Goal: Transaction & Acquisition: Purchase product/service

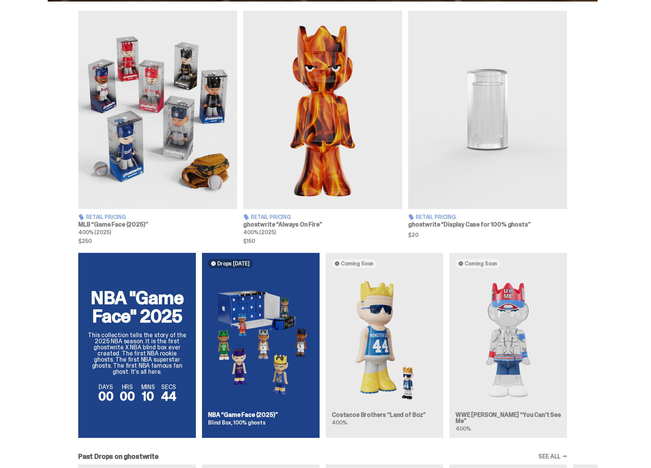
scroll to position [278, 0]
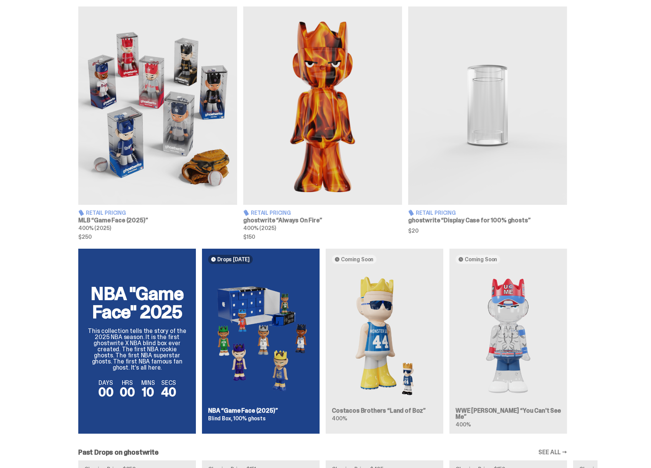
click at [234, 317] on div "NBA "Game Face" 2025 This collection tells the story of the 2025 NBA season. It…" at bounding box center [323, 344] width 550 height 191
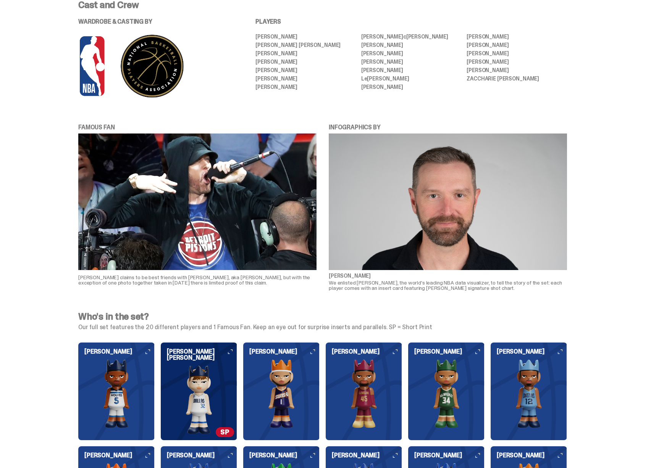
scroll to position [496, 0]
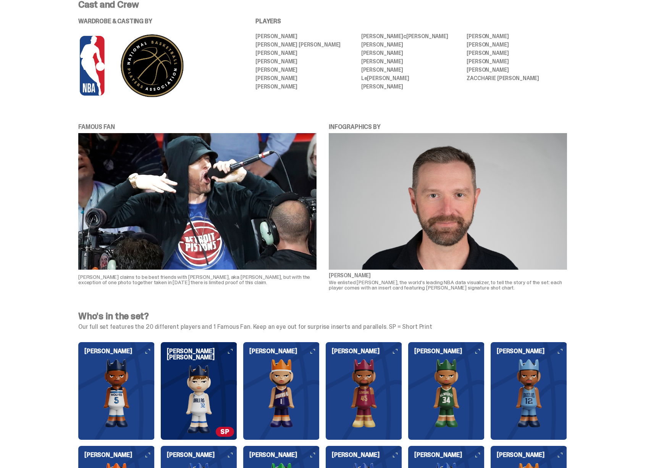
drag, startPoint x: 95, startPoint y: 326, endPoint x: 233, endPoint y: 326, distance: 137.4
click at [232, 327] on p "Our full set features the 20 different players and 1 Famous Fan. Keep an eye ou…" at bounding box center [322, 327] width 489 height 6
drag, startPoint x: 233, startPoint y: 326, endPoint x: 280, endPoint y: 327, distance: 47.7
click at [280, 327] on p "Our full set features the 20 different players and 1 Famous Fan. Keep an eye ou…" at bounding box center [322, 327] width 489 height 6
click at [276, 328] on p "Our full set features the 20 different players and 1 Famous Fan. Keep an eye ou…" at bounding box center [322, 327] width 489 height 6
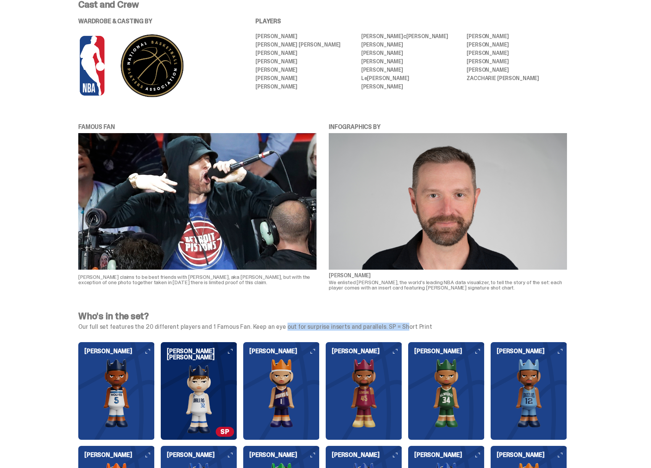
drag, startPoint x: 256, startPoint y: 325, endPoint x: 372, endPoint y: 325, distance: 116.1
click at [372, 325] on p "Our full set features the 20 different players and 1 Famous Fan. Keep an eye ou…" at bounding box center [322, 327] width 489 height 6
drag, startPoint x: 383, startPoint y: 327, endPoint x: 408, endPoint y: 329, distance: 25.2
click at [408, 329] on p "Our full set features the 20 different players and 1 Famous Fan. Keep an eye ou…" at bounding box center [322, 327] width 489 height 6
click at [409, 329] on p "Our full set features the 20 different players and 1 Famous Fan. Keep an eye ou…" at bounding box center [322, 327] width 489 height 6
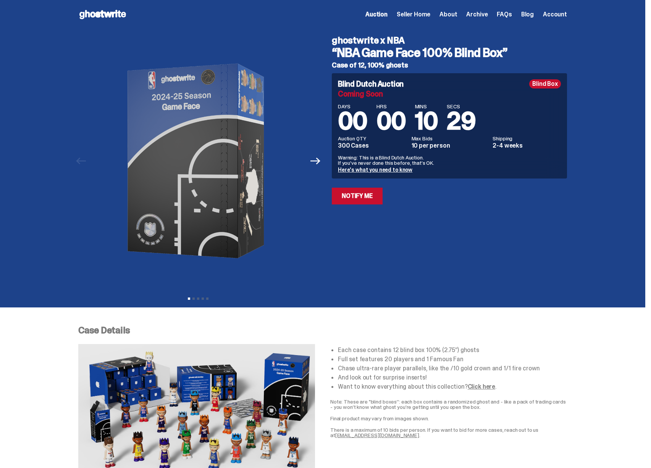
scroll to position [0, 0]
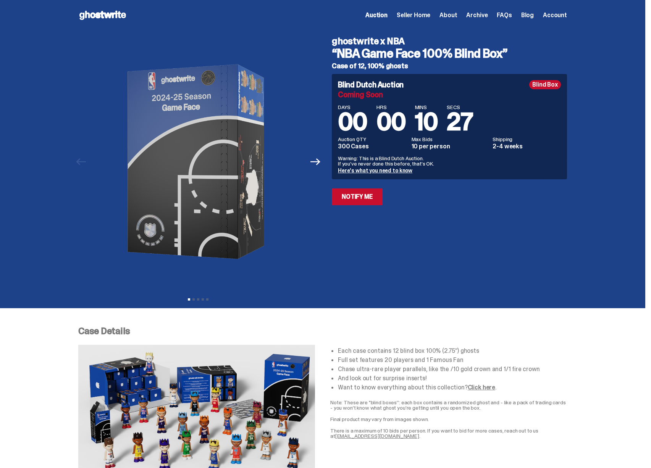
click at [118, 16] on icon at bounding box center [102, 15] width 49 height 12
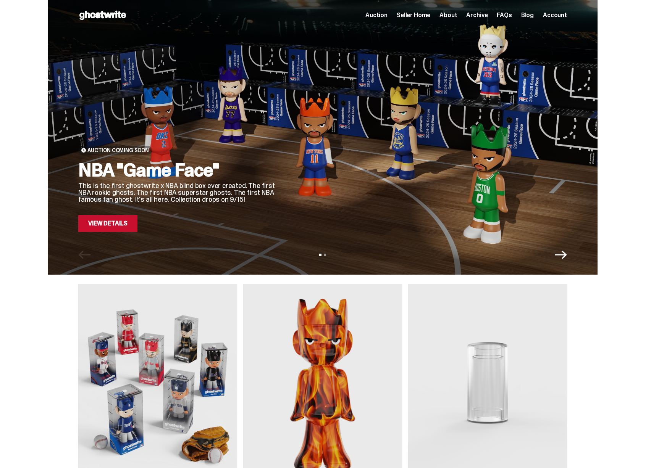
click at [453, 220] on div at bounding box center [428, 128] width 278 height 208
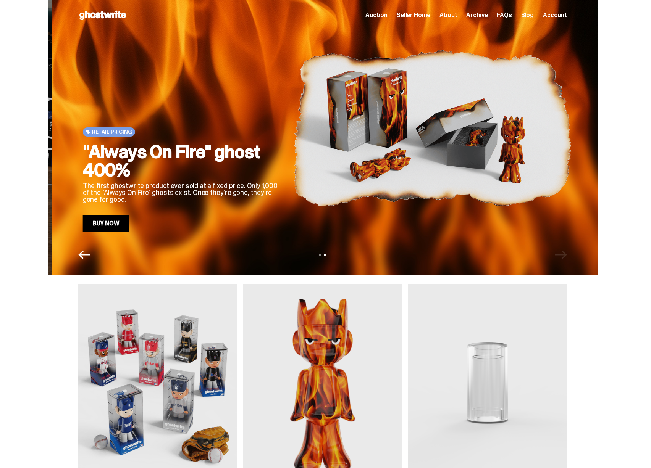
click at [245, 208] on div ""Always On Fire" ghost 400% The first ghostwrite product ever sold at a fixed p…" at bounding box center [182, 187] width 199 height 89
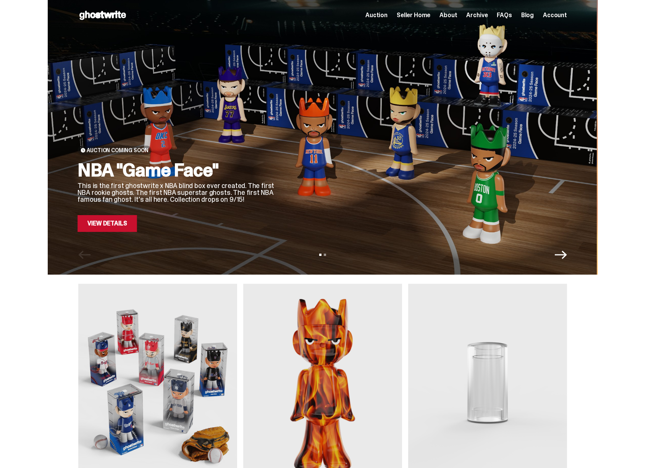
click at [133, 225] on link "View Details" at bounding box center [107, 223] width 59 height 17
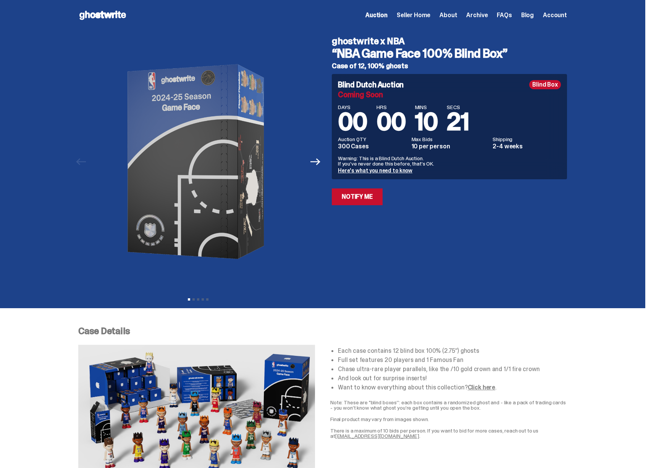
click at [457, 15] on span "About" at bounding box center [448, 15] width 18 height 6
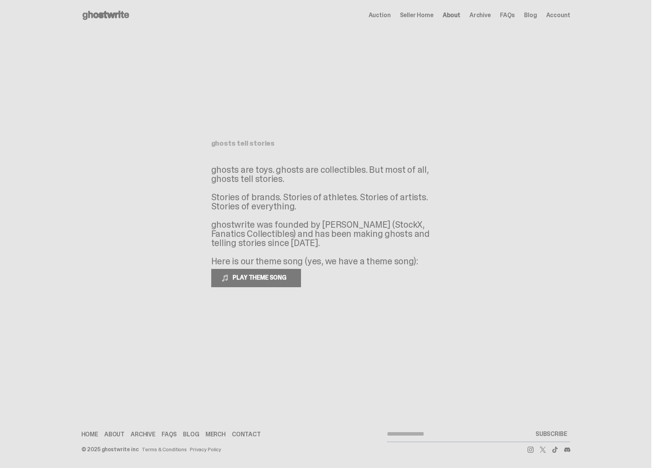
click at [488, 18] on span "Archive" at bounding box center [479, 15] width 21 height 6
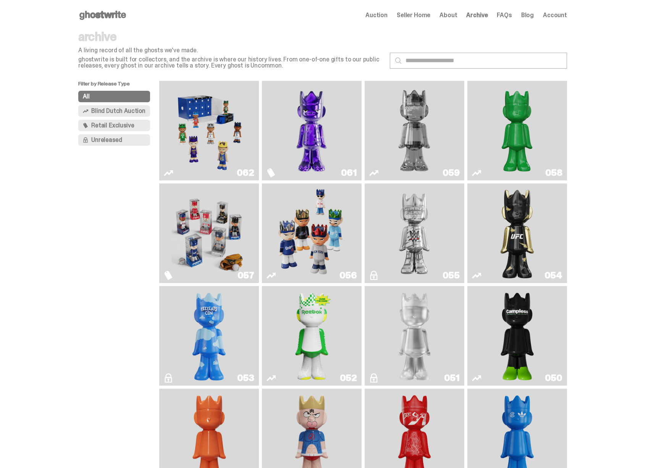
click at [314, 136] on img "Fantasy" at bounding box center [311, 131] width 75 height 94
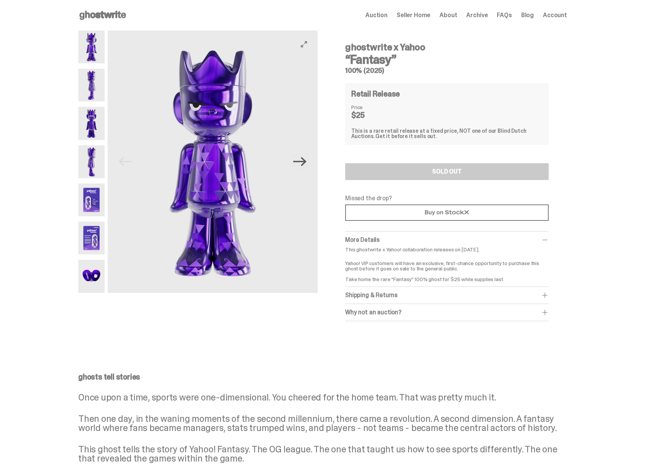
click at [303, 160] on icon "Next" at bounding box center [299, 161] width 13 height 13
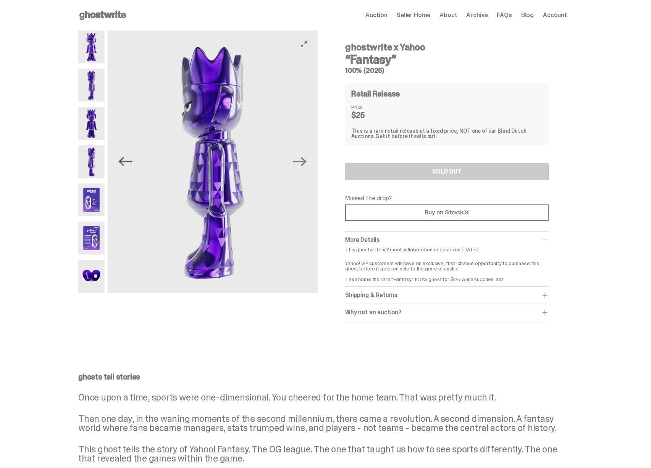
click at [129, 162] on icon "Previous" at bounding box center [125, 161] width 13 height 9
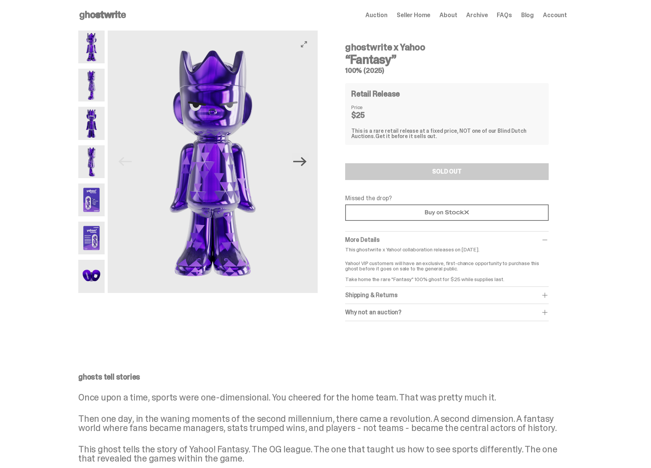
click at [302, 162] on icon "Next" at bounding box center [299, 161] width 13 height 9
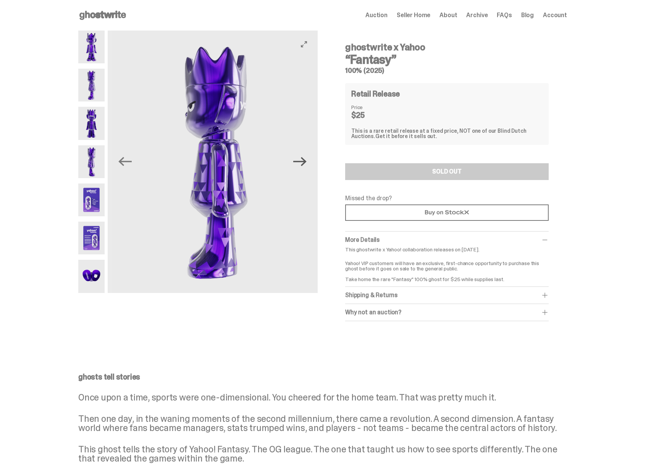
click at [302, 162] on icon "Next" at bounding box center [299, 161] width 13 height 9
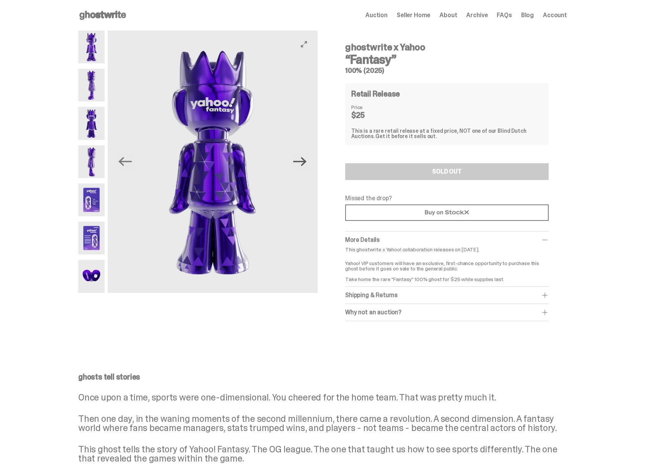
click at [302, 162] on icon "Next" at bounding box center [299, 161] width 13 height 9
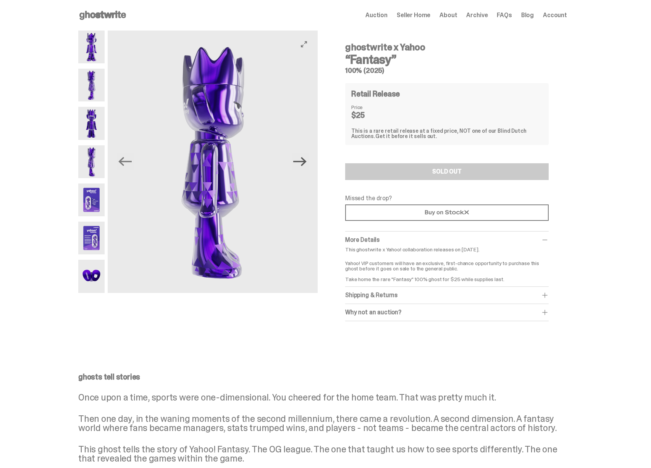
click at [302, 162] on icon "Next" at bounding box center [299, 161] width 13 height 9
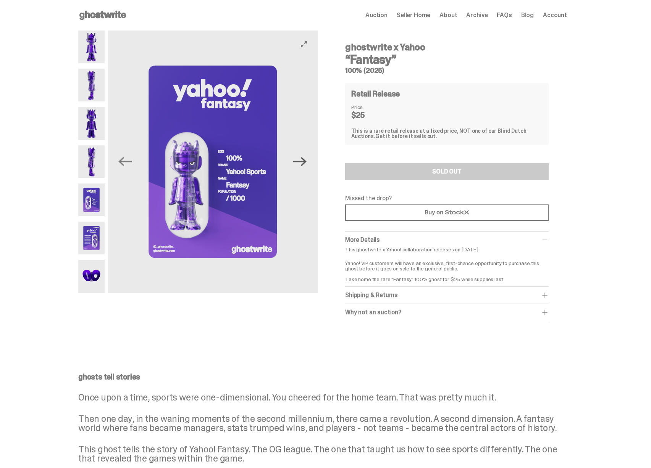
click at [302, 162] on icon "Next" at bounding box center [299, 161] width 13 height 9
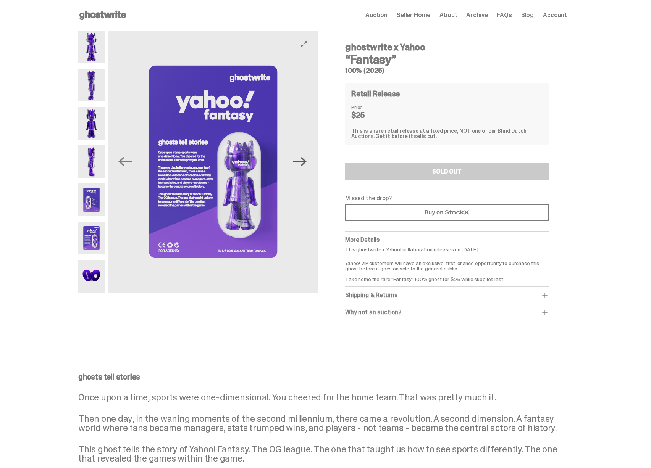
click at [302, 162] on icon "Next" at bounding box center [299, 161] width 13 height 9
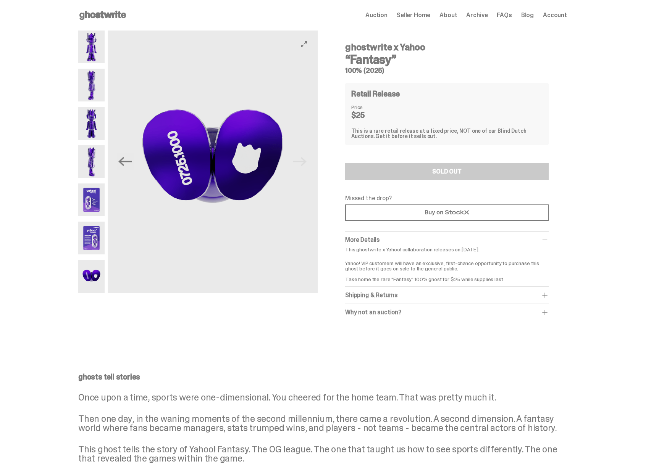
click at [116, 163] on img at bounding box center [213, 162] width 210 height 263
click at [126, 164] on icon "Previous" at bounding box center [124, 161] width 13 height 13
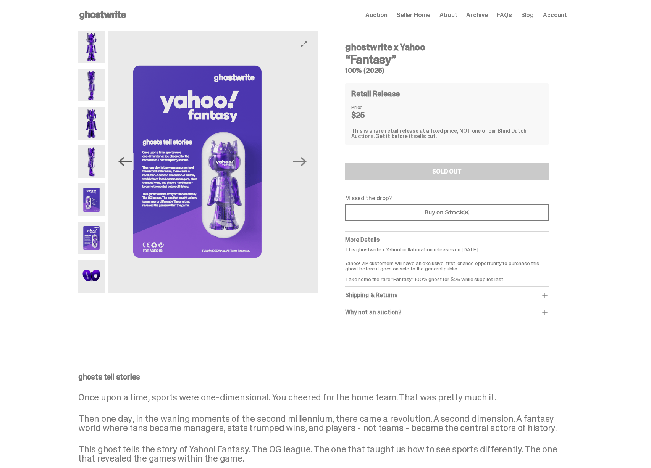
click at [126, 164] on icon "Previous" at bounding box center [124, 161] width 13 height 13
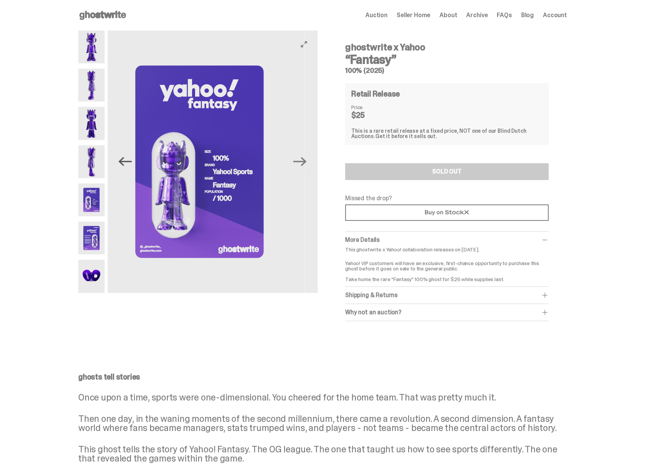
click at [126, 164] on icon "Previous" at bounding box center [124, 161] width 13 height 13
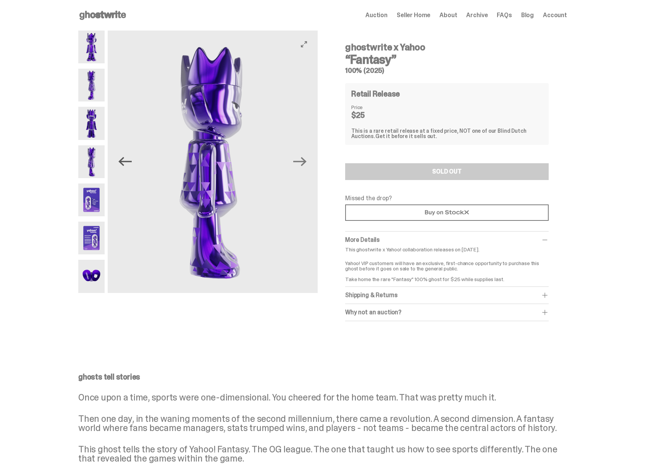
click at [126, 164] on icon "Previous" at bounding box center [124, 161] width 13 height 13
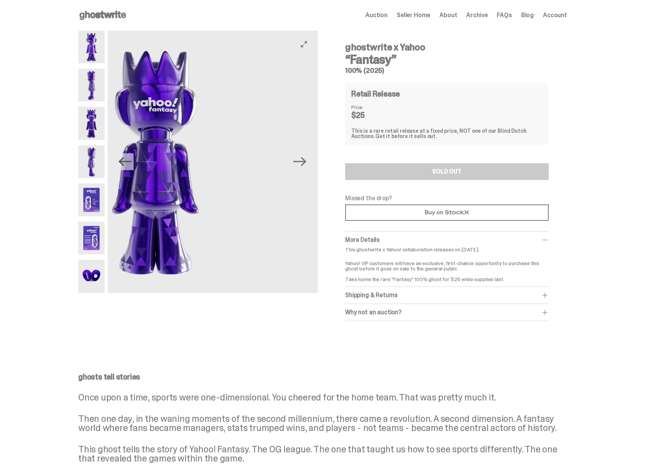
click at [126, 164] on icon "Previous" at bounding box center [124, 161] width 13 height 13
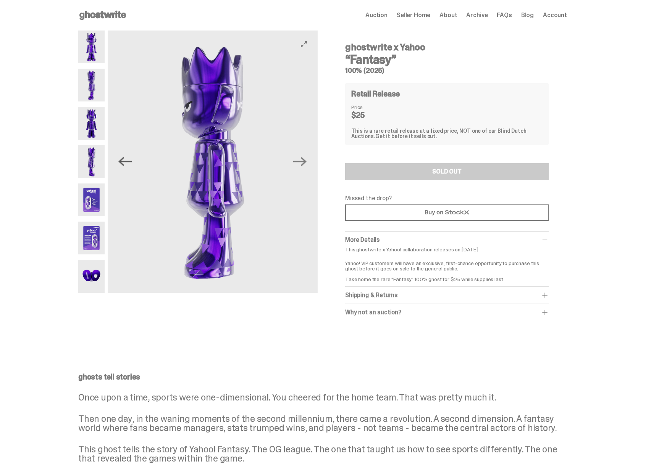
click at [126, 164] on icon "Previous" at bounding box center [124, 161] width 13 height 13
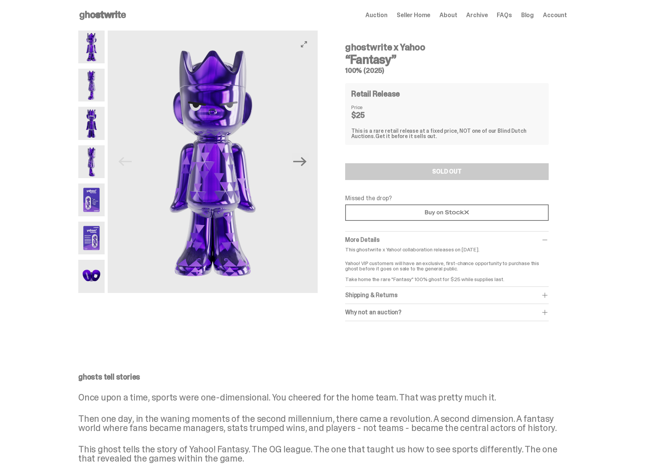
click at [126, 164] on img at bounding box center [213, 162] width 210 height 263
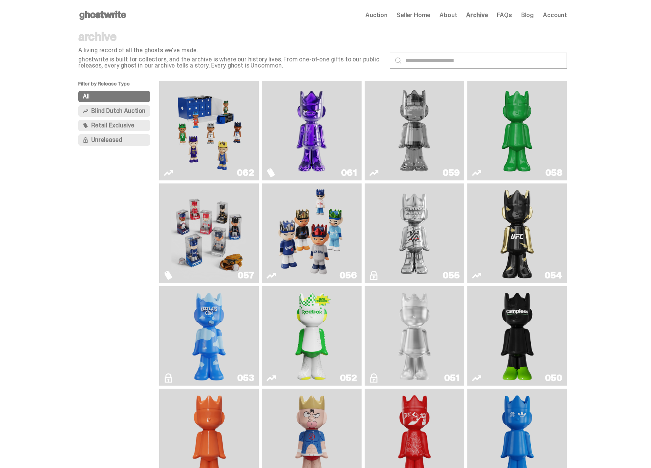
click at [217, 119] on img "Game Face (2025)" at bounding box center [208, 131] width 75 height 94
click at [423, 142] on img "Two" at bounding box center [414, 131] width 75 height 94
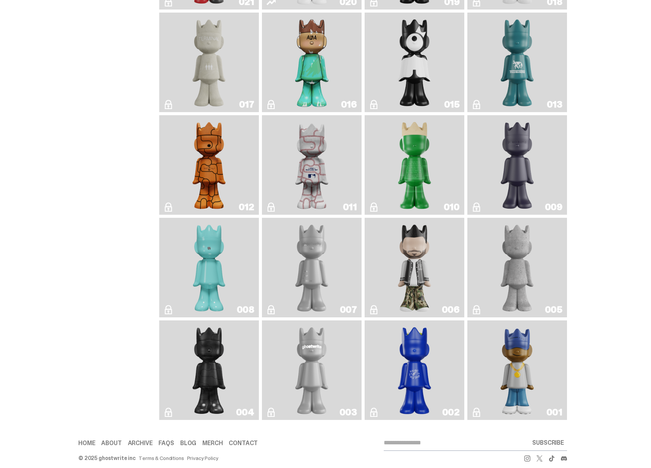
scroll to position [1218, 0]
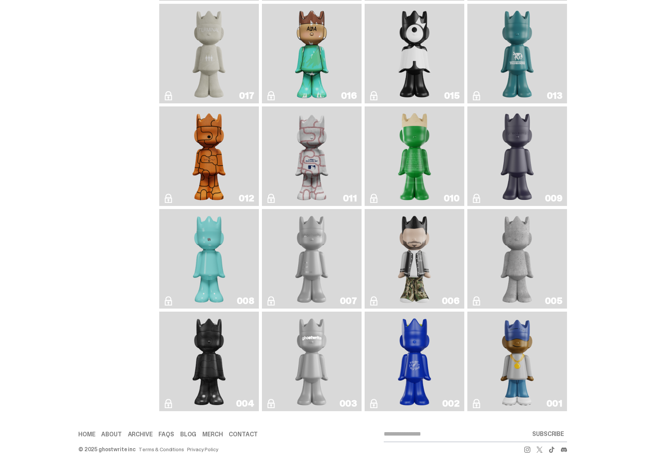
click at [496, 347] on link "001" at bounding box center [517, 362] width 90 height 94
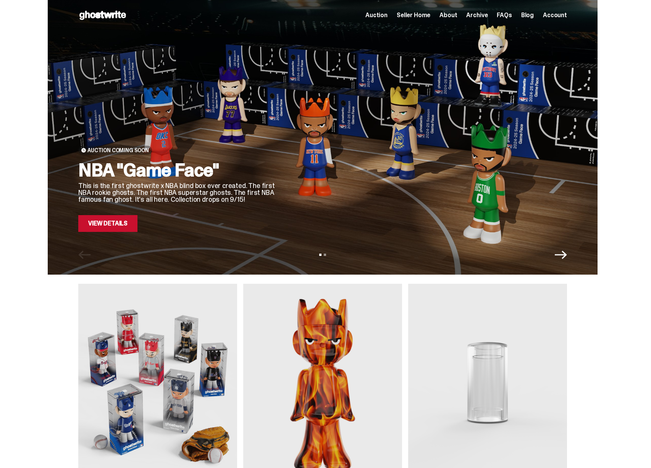
click at [370, 266] on div "Auction Coming Soon NBA "Game Face" This is the first ghostwrite x NBA blind bo…" at bounding box center [323, 137] width 550 height 275
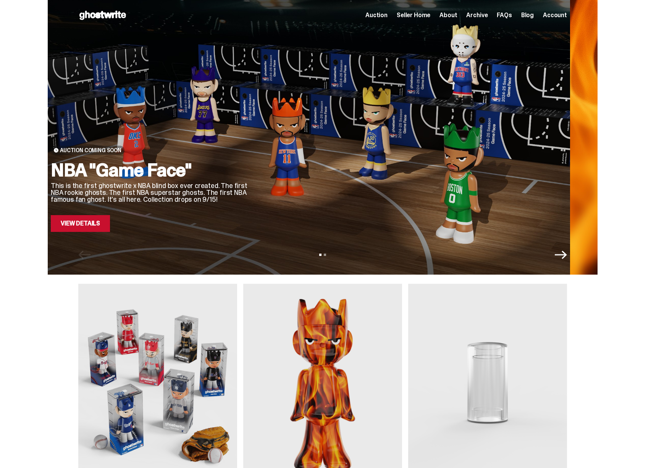
click at [406, 196] on div at bounding box center [401, 128] width 278 height 208
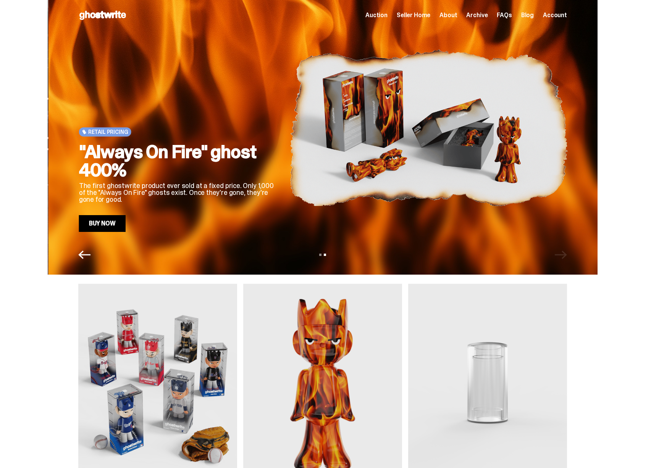
click at [426, 192] on img at bounding box center [429, 128] width 278 height 208
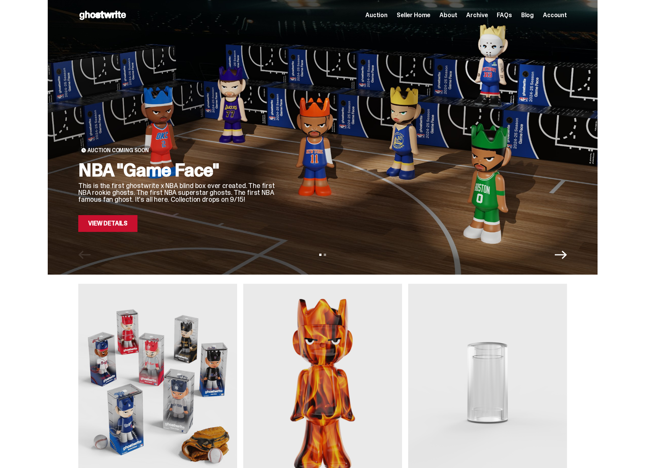
click at [423, 15] on span "Seller Home" at bounding box center [414, 15] width 34 height 6
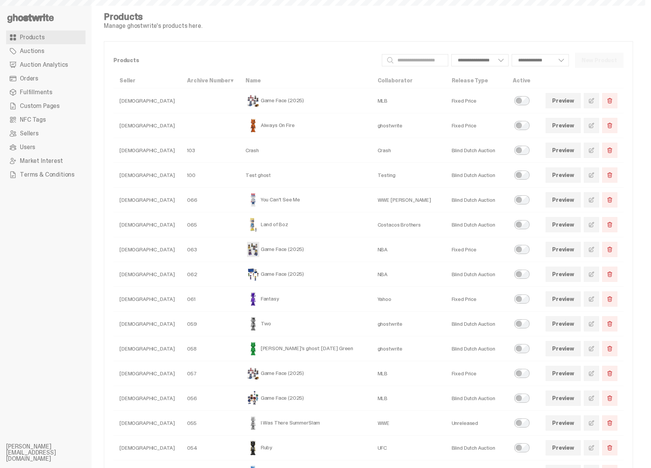
select select
click at [38, 16] on use at bounding box center [30, 18] width 47 height 9
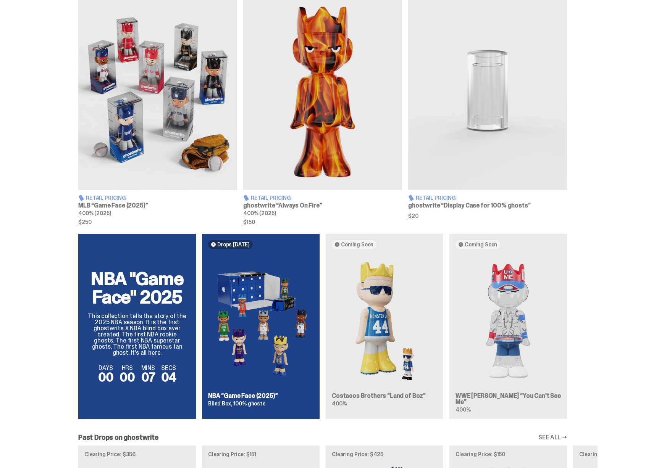
scroll to position [111, 0]
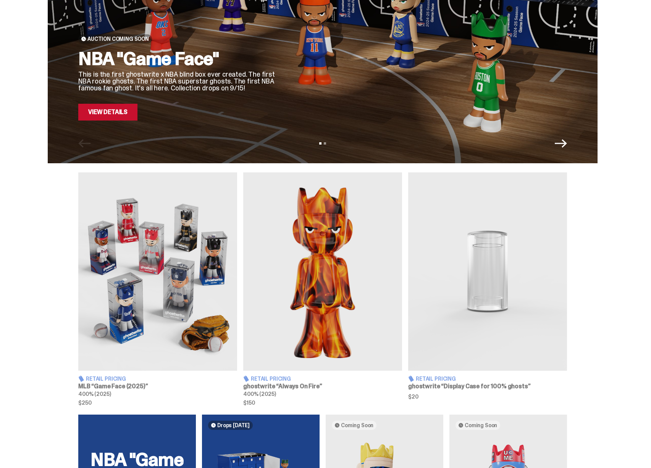
click at [313, 218] on img at bounding box center [322, 272] width 159 height 199
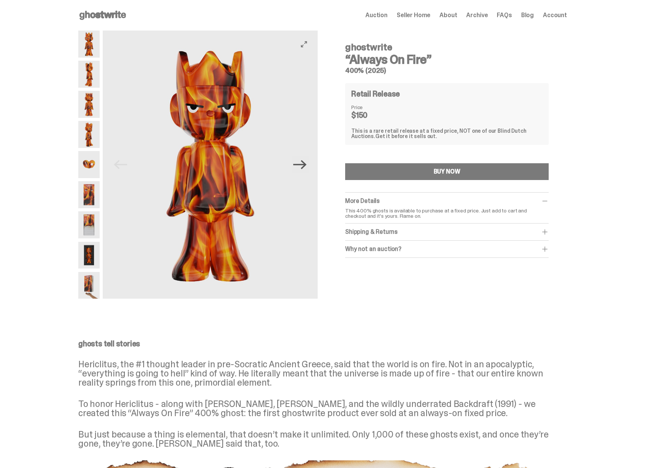
click at [305, 162] on icon "Next" at bounding box center [299, 164] width 13 height 9
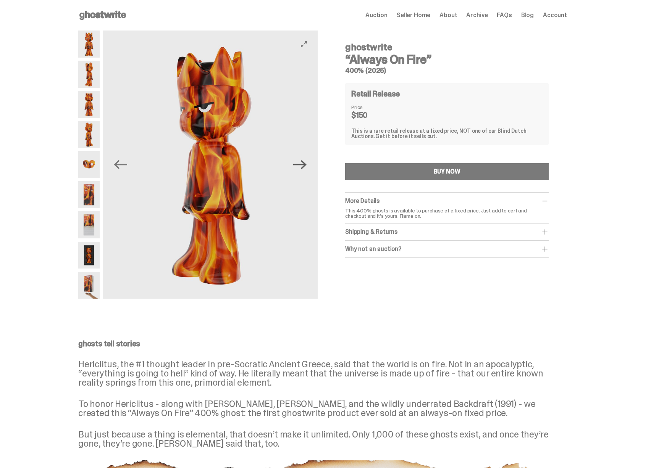
click at [305, 167] on icon "Next" at bounding box center [299, 164] width 13 height 13
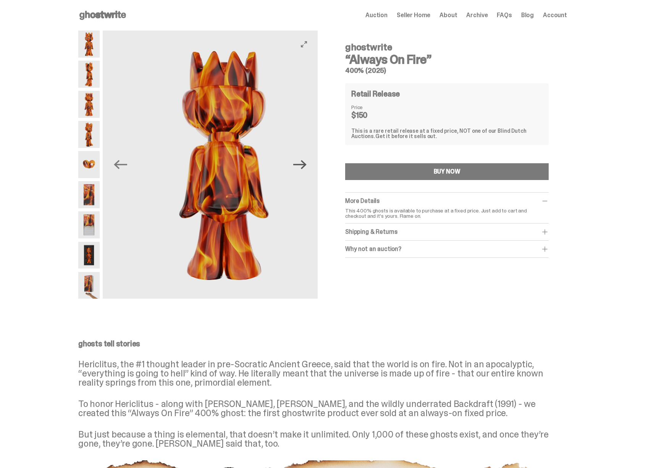
click at [305, 167] on icon "Next" at bounding box center [299, 164] width 13 height 13
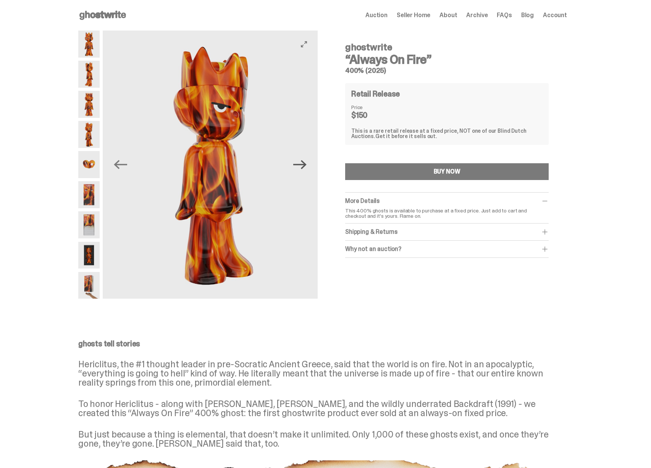
click at [305, 167] on icon "Next" at bounding box center [299, 164] width 13 height 13
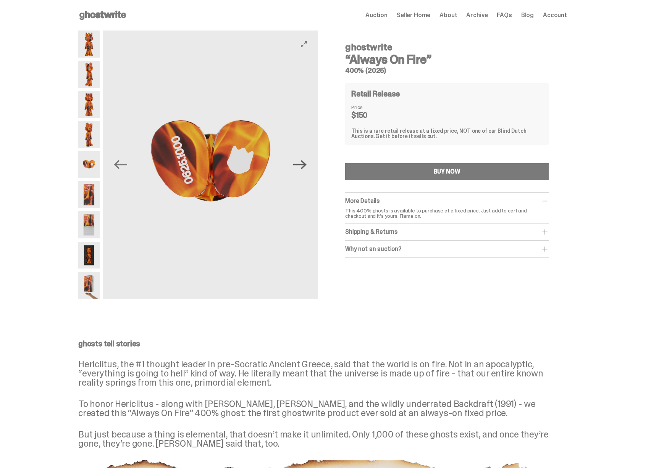
click at [305, 167] on icon "Next" at bounding box center [299, 164] width 13 height 13
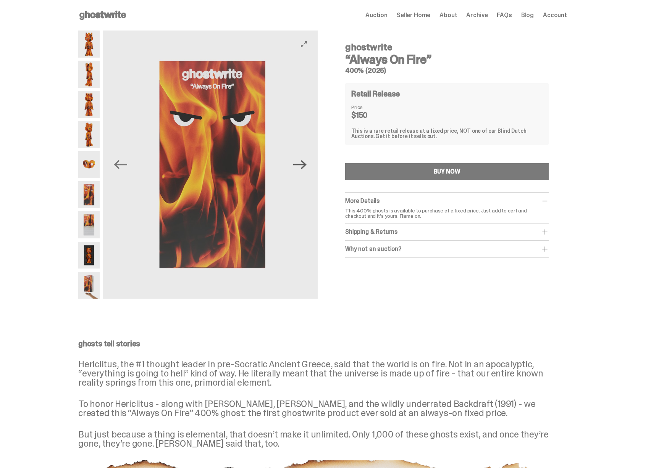
click at [305, 167] on icon "Next" at bounding box center [299, 164] width 13 height 13
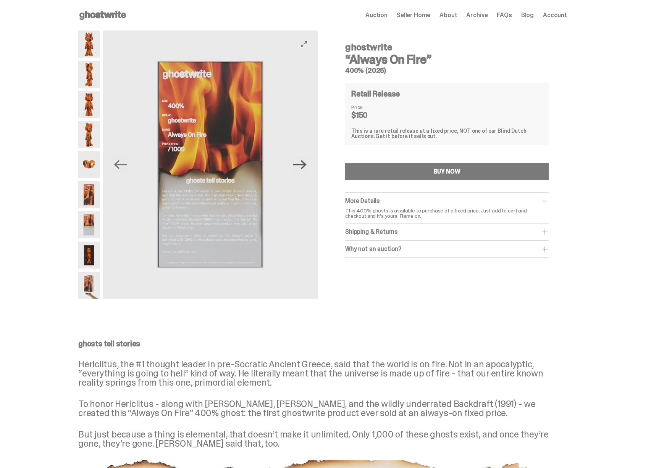
click at [305, 167] on icon "Next" at bounding box center [299, 164] width 13 height 13
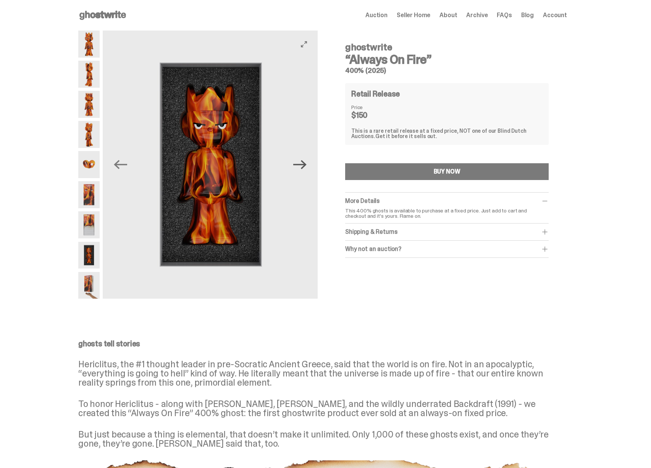
click at [305, 167] on icon "Next" at bounding box center [299, 164] width 13 height 13
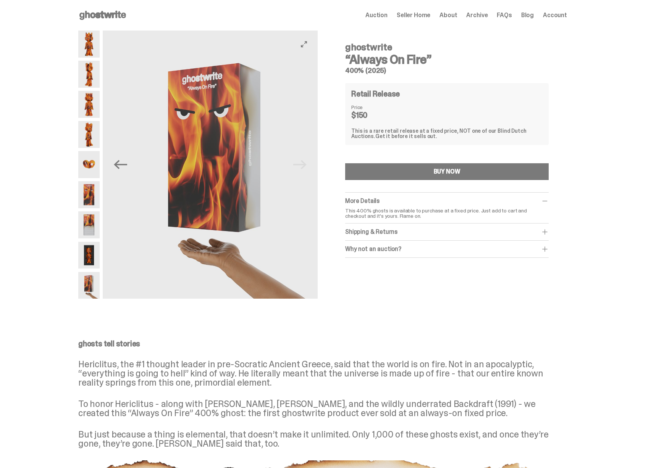
click at [305, 166] on img at bounding box center [214, 165] width 215 height 268
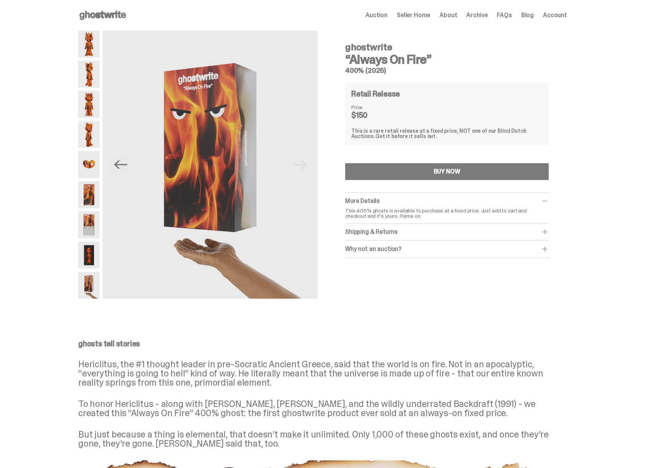
click at [400, 130] on div "This is a rare retail release at a fixed price, NOT one of our Blind Dutch Auct…" at bounding box center [446, 133] width 191 height 11
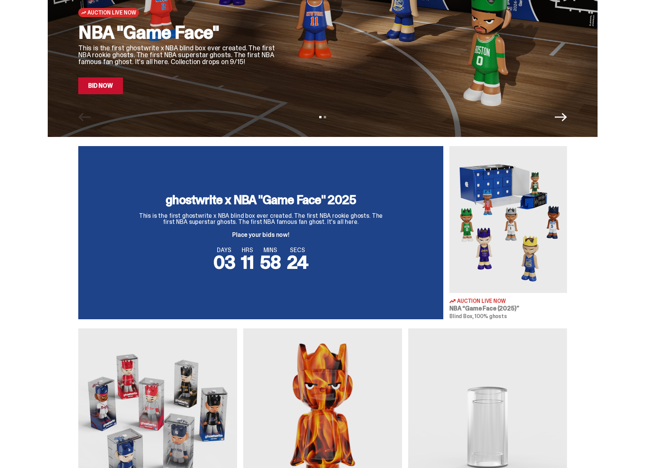
scroll to position [140, 0]
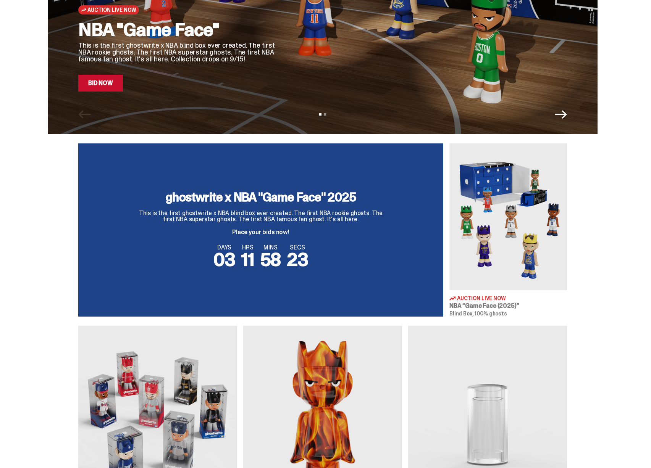
click at [496, 262] on img at bounding box center [508, 217] width 118 height 147
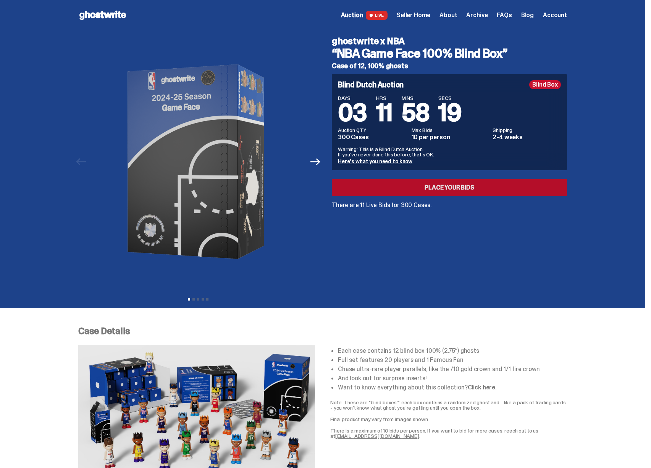
click at [399, 191] on link "Place your Bids" at bounding box center [449, 187] width 235 height 17
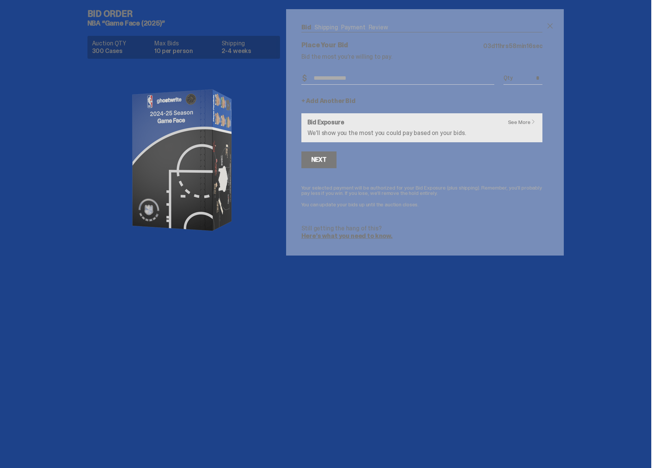
click at [350, 69] on div "Place Your Bid 03 d 11 hrs 58 min 16 sec Bid the most you’re willing to pay. Bi…" at bounding box center [421, 141] width 241 height 198
click at [372, 63] on div "Place Your Bid 03 d 11 hrs 58 min 16 sec Bid the most you’re willing to pay. Bi…" at bounding box center [421, 141] width 241 height 198
drag, startPoint x: 340, startPoint y: 53, endPoint x: 394, endPoint y: 60, distance: 53.8
click at [394, 60] on p "Bid the most you’re willing to pay." at bounding box center [421, 57] width 241 height 6
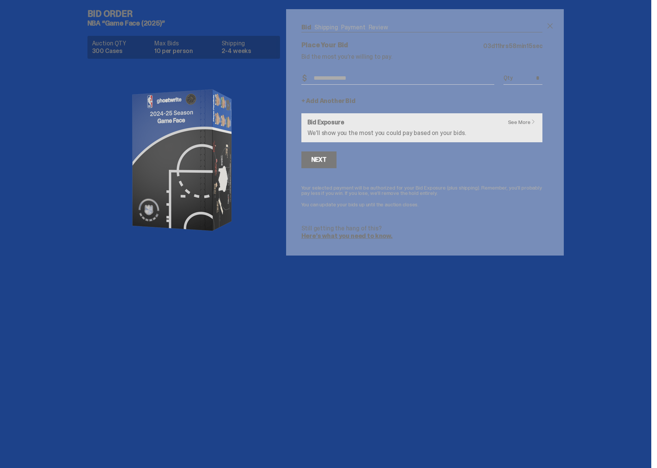
click at [393, 60] on p "Bid the most you’re willing to pay." at bounding box center [421, 57] width 241 height 6
click at [358, 60] on p "Bid the most you’re willing to pay." at bounding box center [421, 57] width 241 height 6
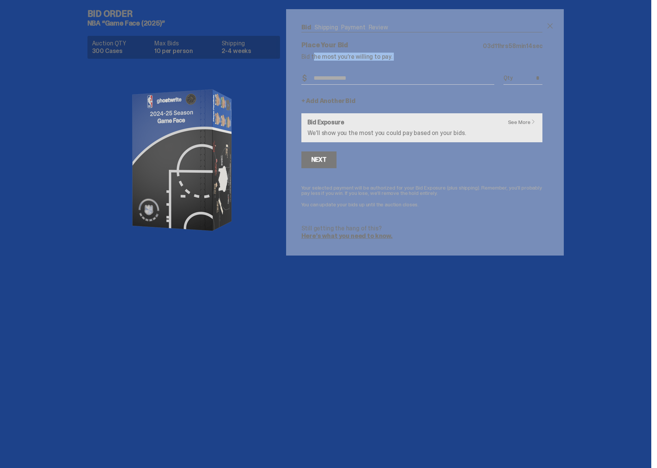
click at [358, 60] on p "Bid the most you’re willing to pay." at bounding box center [421, 57] width 241 height 6
drag, startPoint x: 122, startPoint y: 47, endPoint x: 178, endPoint y: 53, distance: 56.4
click at [174, 53] on div "Auction QTY 300 Cases Max Bids 10 per person Shipping 2-4 weeks" at bounding box center [183, 47] width 192 height 23
click at [178, 53] on dd "10 per person" at bounding box center [185, 51] width 62 height 6
drag, startPoint x: 157, startPoint y: 41, endPoint x: 182, endPoint y: 52, distance: 27.7
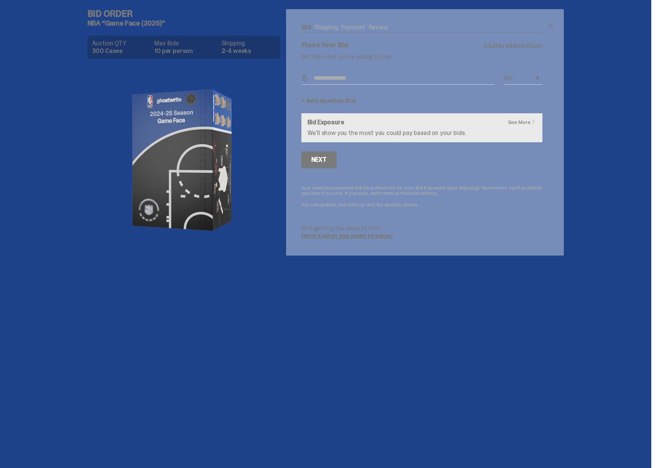
click at [182, 52] on div "Max Bids 10 per person" at bounding box center [185, 47] width 62 height 14
click at [182, 52] on dd "10 per person" at bounding box center [185, 51] width 62 height 6
drag, startPoint x: 126, startPoint y: 15, endPoint x: 156, endPoint y: 35, distance: 36.1
click at [156, 35] on div "Bid Order NBA “Game Face (2025)” Auction QTY 300 Cases Max Bids 10 per person S…" at bounding box center [186, 128] width 199 height 256
click at [156, 35] on div "Auction QTY 300 Cases Max Bids 10 per person Shipping 2-4 weeks" at bounding box center [183, 46] width 192 height 26
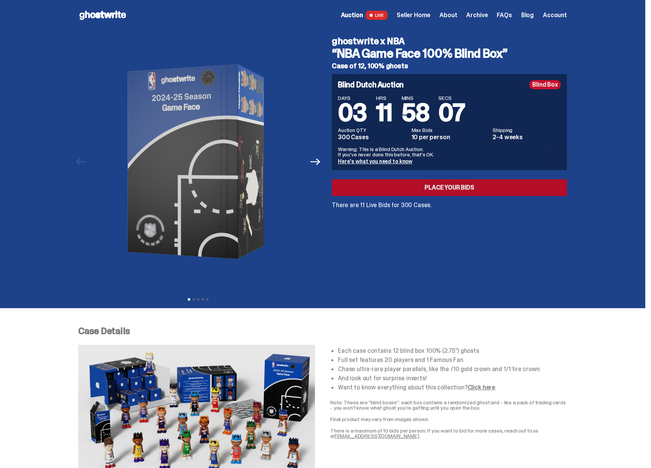
click at [405, 192] on link "Place your Bids" at bounding box center [449, 187] width 235 height 17
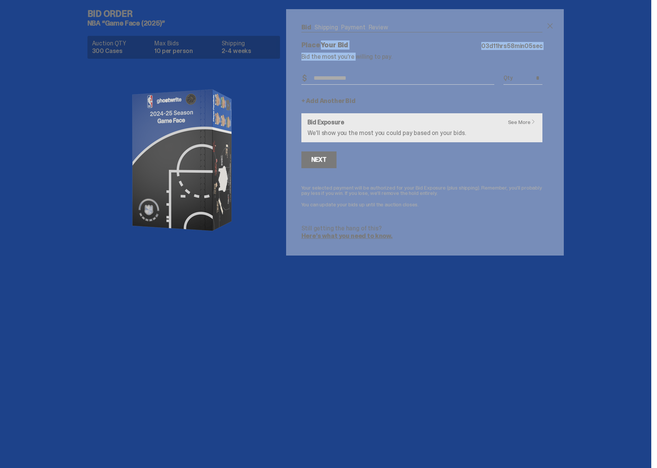
drag, startPoint x: 320, startPoint y: 45, endPoint x: 340, endPoint y: 58, distance: 23.8
click at [340, 58] on div "Place Your Bid 03 d 11 hrs 58 min 05 sec Bid the most you’re willing to pay. Bi…" at bounding box center [421, 141] width 241 height 198
click at [340, 58] on p "Bid the most you’re willing to pay." at bounding box center [421, 57] width 241 height 6
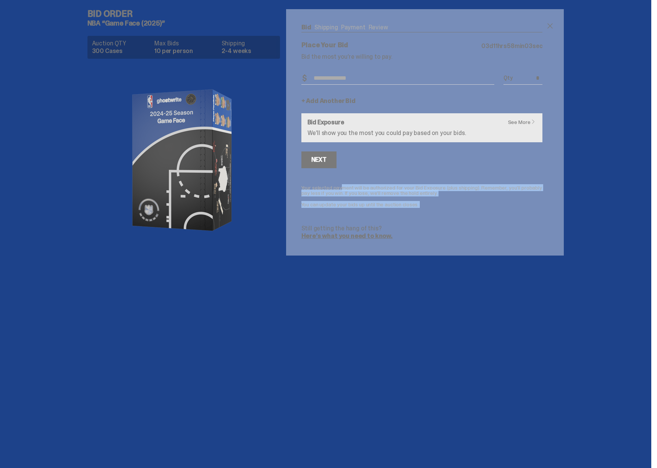
drag, startPoint x: 324, startPoint y: 186, endPoint x: 376, endPoint y: 212, distance: 58.4
click at [376, 212] on form "Bid Amount $ Bid Quantity Qty * + Add Another Bid See More Bid Exposure We’ll s…" at bounding box center [421, 155] width 241 height 167
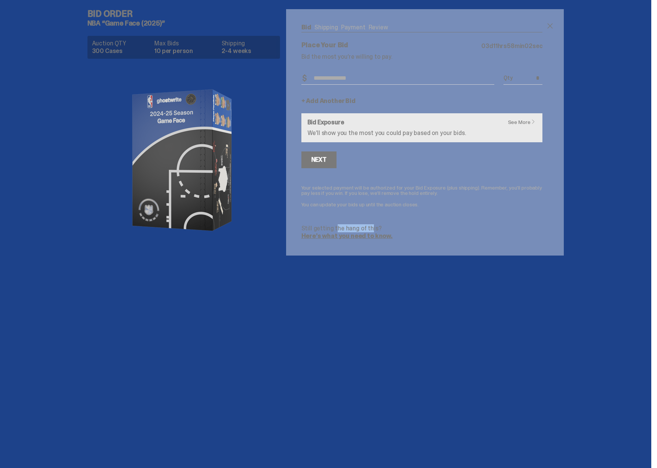
drag, startPoint x: 318, startPoint y: 227, endPoint x: 353, endPoint y: 230, distance: 35.3
click at [353, 231] on p "Still getting the hang of this?" at bounding box center [421, 229] width 241 height 6
click at [353, 230] on p "Still getting the hang of this?" at bounding box center [421, 229] width 241 height 6
drag, startPoint x: 98, startPoint y: 6, endPoint x: 134, endPoint y: 31, distance: 44.2
click at [134, 31] on div "Bid Order NBA “Game Face (2025)” Auction QTY 300 Cases Max Bids 10 per person S…" at bounding box center [186, 128] width 199 height 256
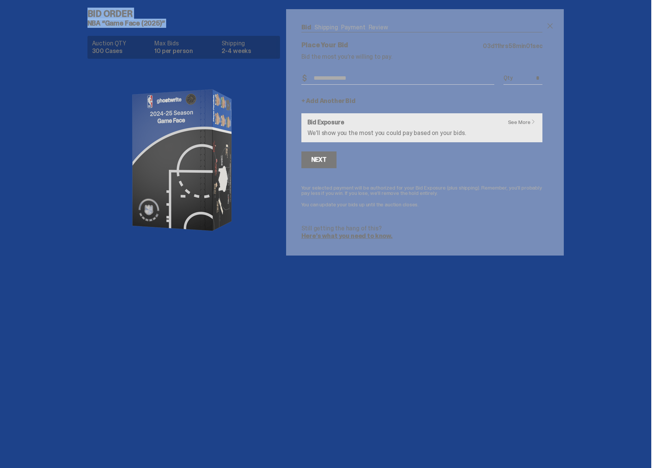
click at [134, 31] on div "Bid Order NBA “Game Face (2025)” Auction QTY 300 Cases Max Bids 10 per person S…" at bounding box center [186, 128] width 199 height 256
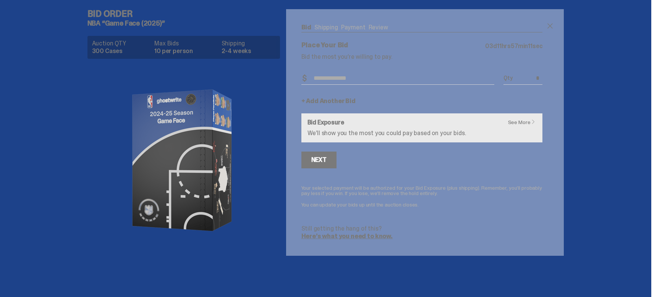
click at [365, 185] on p "Your selected payment will be authorized for your Bid Exposure (plus shipping).…" at bounding box center [421, 190] width 241 height 11
drag, startPoint x: 234, startPoint y: 48, endPoint x: 254, endPoint y: 57, distance: 21.8
click at [254, 57] on div "Auction QTY 300 Cases Max Bids 10 per person Shipping 2-4 weeks" at bounding box center [183, 46] width 192 height 26
click at [254, 57] on div "Auction QTY 300 Cases Max Bids 10 per person Shipping 2-4 weeks" at bounding box center [183, 47] width 192 height 23
drag, startPoint x: 112, startPoint y: 29, endPoint x: 119, endPoint y: 50, distance: 22.5
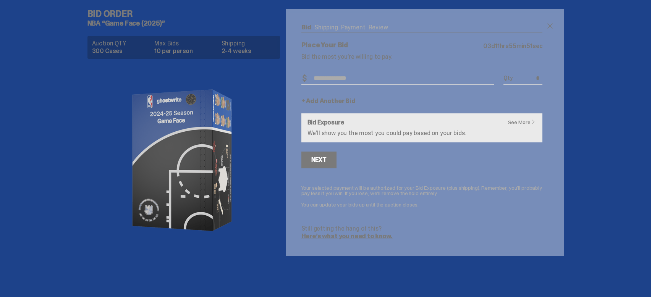
click at [114, 32] on div "Bid Order NBA “Game Face (2025)” Auction QTY 300 Cases Max Bids 10 per person S…" at bounding box center [186, 128] width 199 height 256
click at [418, 128] on div "See More Bid Exposure We’ll show you the most you could pay based on your bids." at bounding box center [421, 127] width 229 height 17
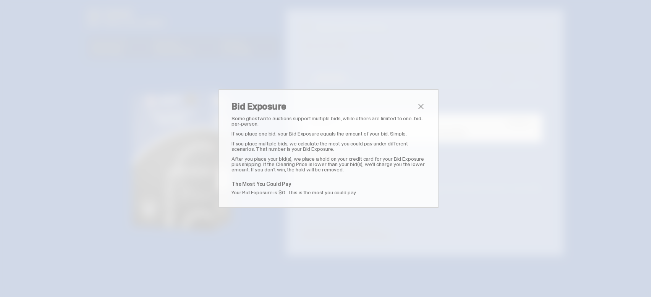
drag, startPoint x: 291, startPoint y: 132, endPoint x: 325, endPoint y: 167, distance: 48.3
click at [323, 166] on div "Some ghostwrite auctions support multiple bids, while others are limited to one…" at bounding box center [328, 155] width 194 height 79
click at [325, 167] on p "After you place your bid(s), we place a hold on your credit card for your Bid E…" at bounding box center [328, 164] width 194 height 16
drag, startPoint x: 261, startPoint y: 192, endPoint x: 298, endPoint y: 192, distance: 37.0
click at [298, 192] on p "Your Bid Exposure is $0. This is the most you could pay" at bounding box center [328, 192] width 194 height 5
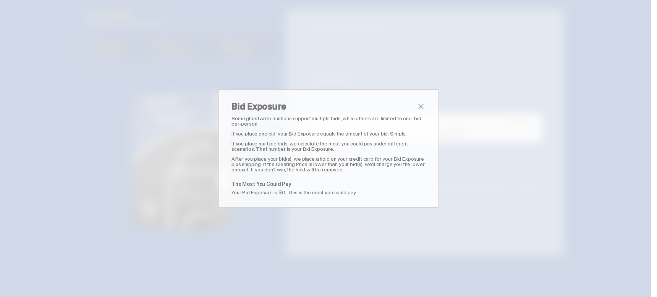
drag, startPoint x: 298, startPoint y: 192, endPoint x: 494, endPoint y: 189, distance: 195.9
click at [298, 192] on p "Your Bid Exposure is $0. This is the most you could pay" at bounding box center [328, 192] width 194 height 5
drag, startPoint x: 552, startPoint y: 186, endPoint x: 528, endPoint y: 182, distance: 24.5
click at [551, 186] on div "Bid Exposure Some ghostwrite auctions support multiple bids, while others are l…" at bounding box center [328, 148] width 657 height 297
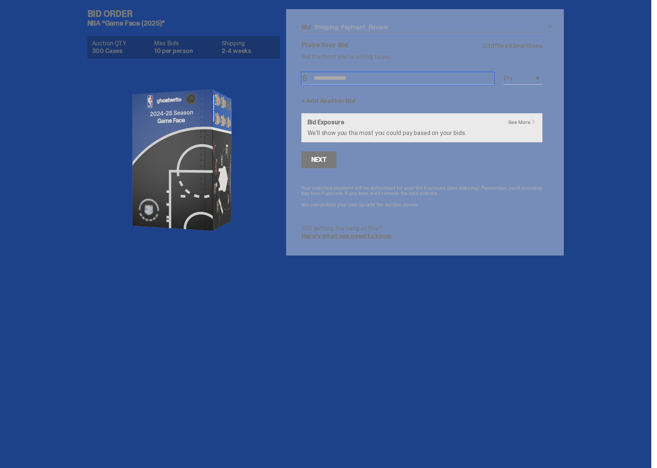
click at [411, 79] on input "Bid Amount" at bounding box center [397, 78] width 193 height 13
click at [181, 48] on dd "10 per person" at bounding box center [185, 51] width 62 height 6
drag, startPoint x: 122, startPoint y: 16, endPoint x: 403, endPoint y: 9, distance: 281.1
click at [122, 16] on h4 "Bid Order" at bounding box center [186, 13] width 199 height 9
click at [550, 26] on span at bounding box center [549, 25] width 9 height 9
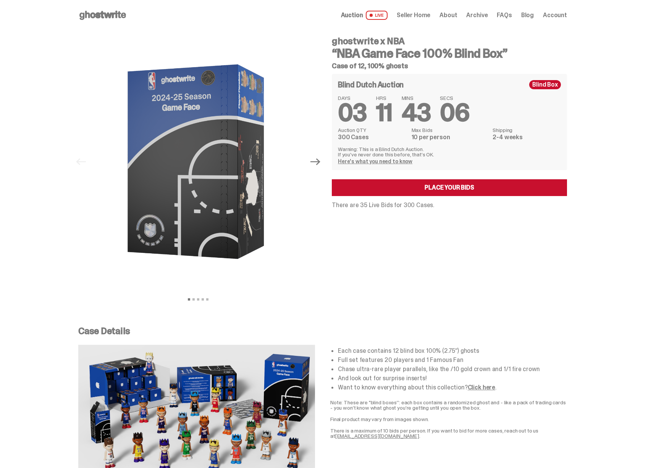
click at [368, 204] on p "There are 35 Live Bids for 300 Cases." at bounding box center [449, 205] width 235 height 6
click at [364, 206] on p "There are 35 Live Bids for 300 Cases." at bounding box center [449, 205] width 235 height 6
click at [381, 208] on p "There are 35 Live Bids for 300 Cases." at bounding box center [449, 205] width 235 height 6
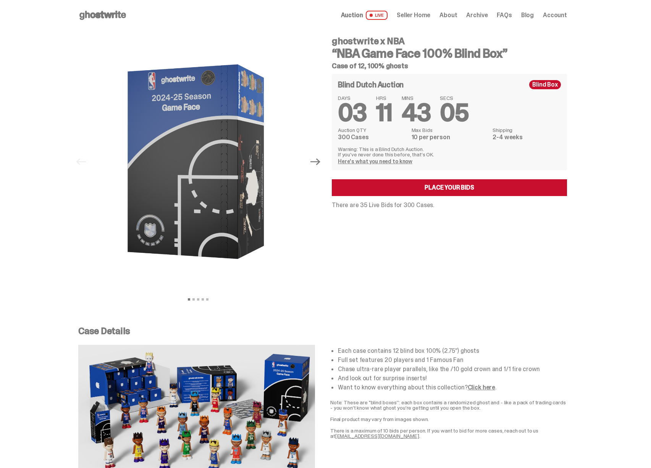
click at [401, 207] on p "There are 35 Live Bids for 300 Cases." at bounding box center [449, 205] width 235 height 6
click at [212, 198] on img at bounding box center [198, 162] width 210 height 263
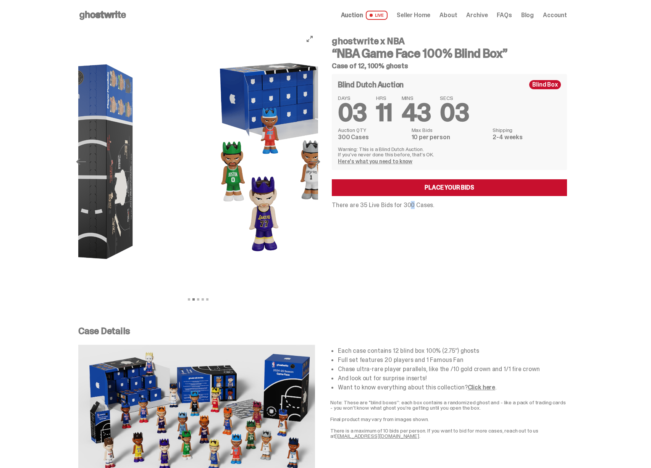
click at [207, 195] on img at bounding box center [307, 162] width 210 height 263
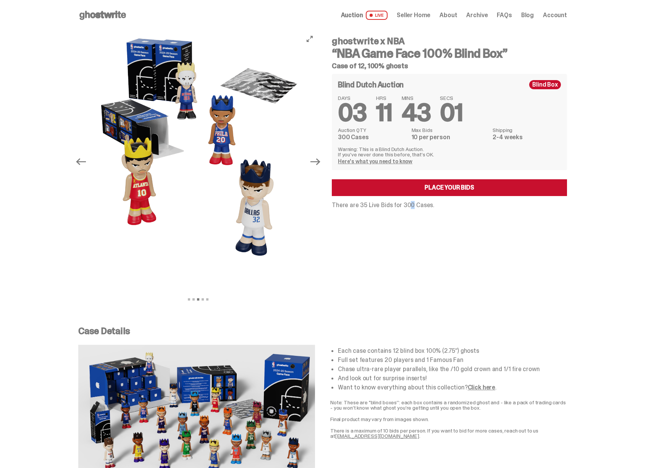
click at [207, 193] on img at bounding box center [198, 162] width 210 height 263
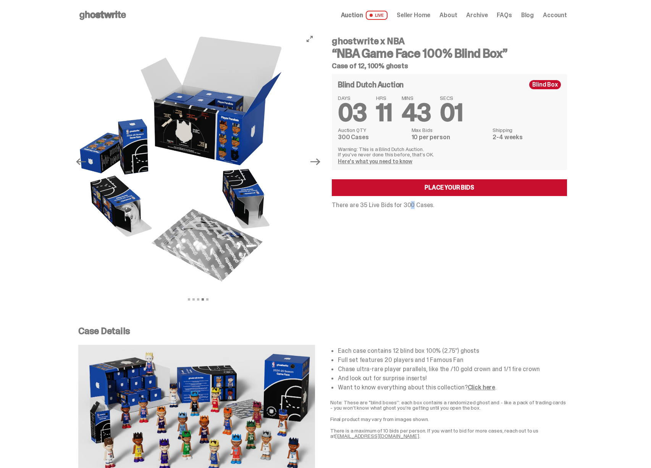
click at [199, 195] on img at bounding box center [183, 162] width 210 height 263
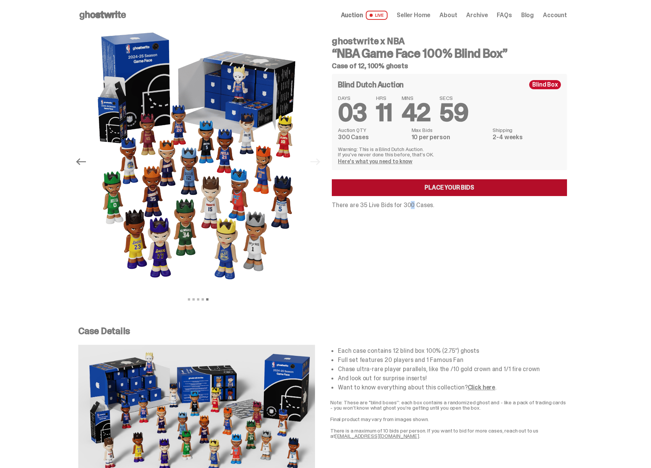
click at [412, 187] on link "Place your Bids" at bounding box center [449, 187] width 235 height 17
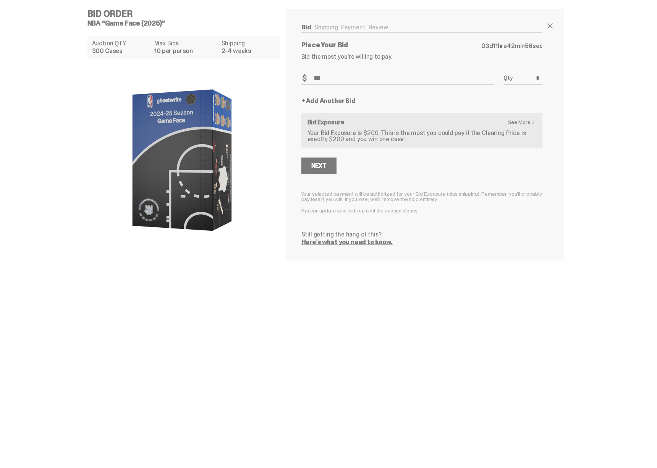
drag, startPoint x: 379, startPoint y: 81, endPoint x: 308, endPoint y: 78, distance: 70.7
click at [308, 78] on input "***" at bounding box center [397, 78] width 193 height 13
click at [329, 81] on input "***" at bounding box center [397, 78] width 193 height 13
click at [442, 70] on div "Place Your Bid 03 d 11 hrs 42 min 54 sec Bid the most you’re willing to pay. Bi…" at bounding box center [421, 144] width 241 height 204
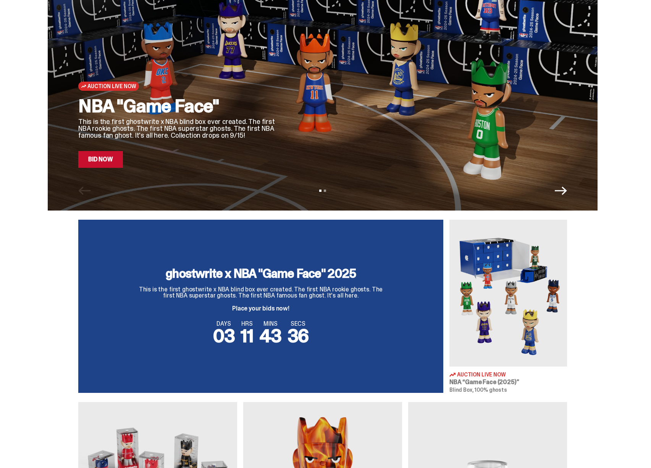
scroll to position [156, 0]
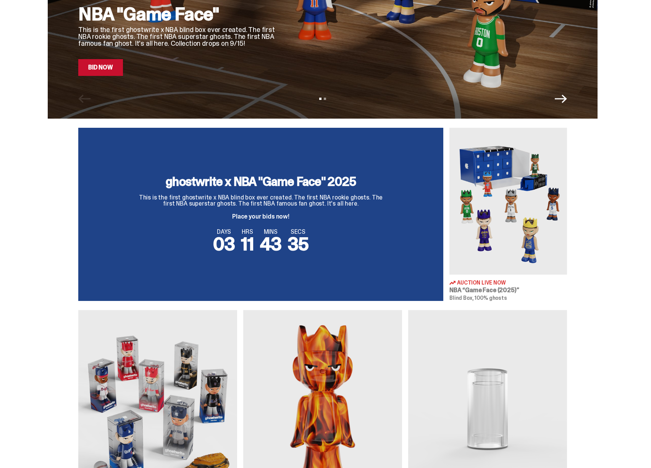
click at [462, 207] on img at bounding box center [508, 201] width 118 height 147
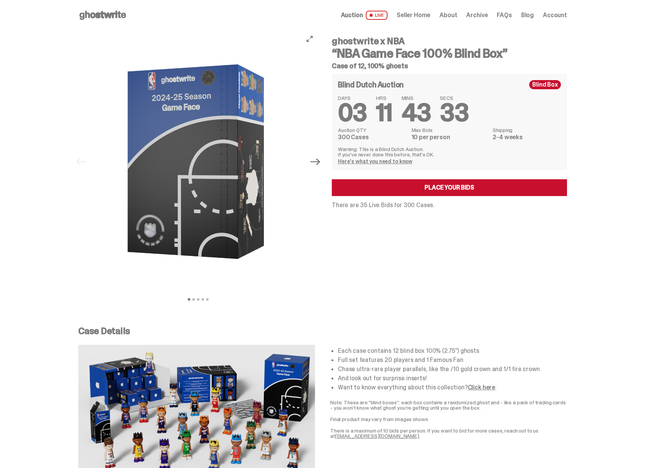
click at [208, 233] on img at bounding box center [198, 162] width 210 height 263
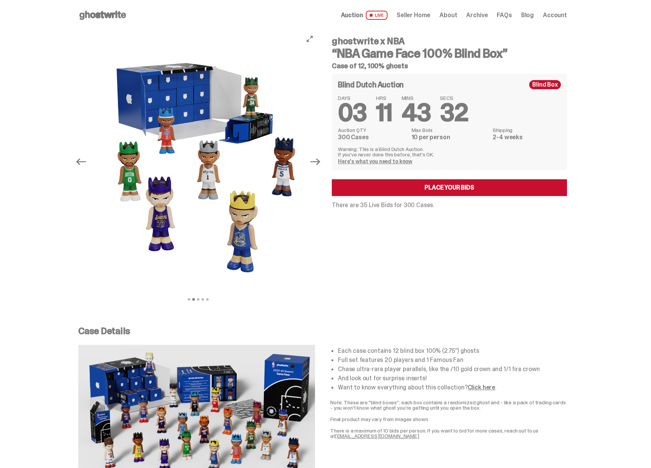
click at [156, 228] on img at bounding box center [204, 162] width 210 height 263
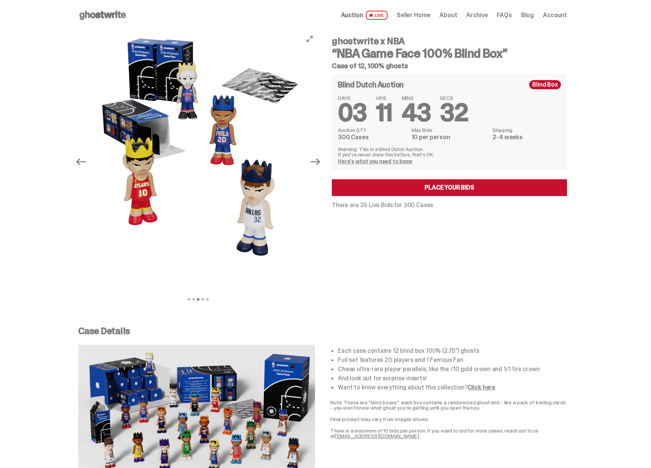
click at [170, 228] on img at bounding box center [199, 162] width 210 height 263
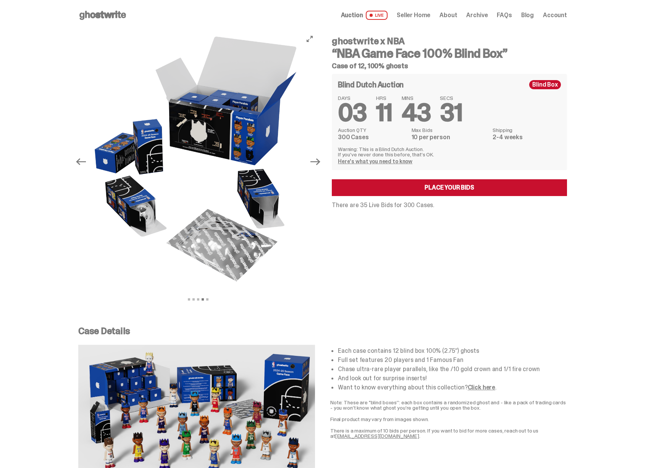
click at [220, 228] on img at bounding box center [197, 162] width 210 height 263
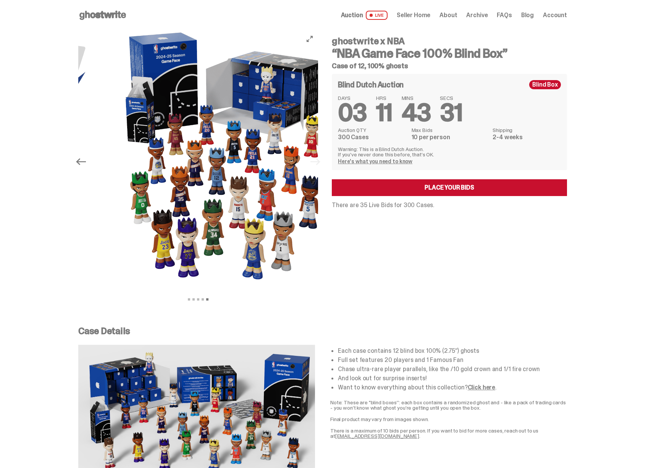
click at [192, 226] on img at bounding box center [226, 162] width 210 height 263
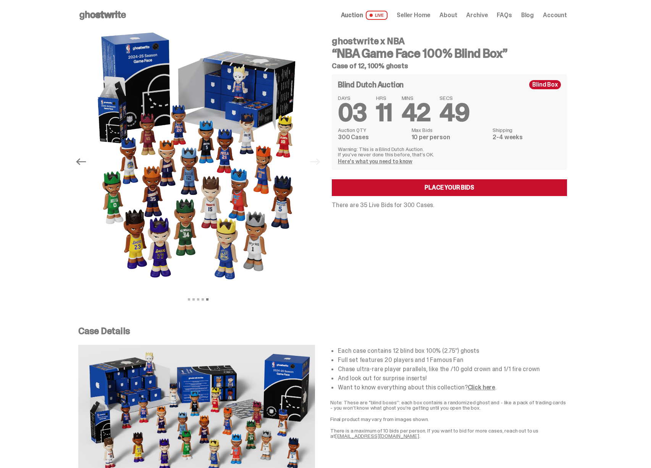
click at [413, 15] on span "Seller Home" at bounding box center [414, 15] width 34 height 6
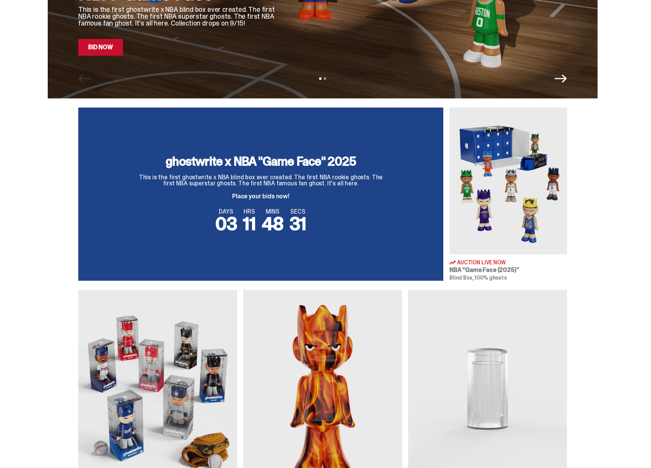
scroll to position [50, 0]
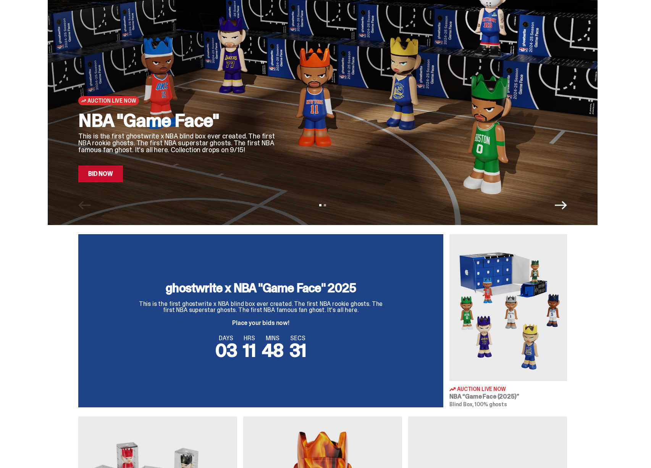
click at [347, 329] on div "ghostwrite x NBA "Game Face" 2025 This is the first ghostwrite x NBA blind box …" at bounding box center [260, 320] width 365 height 173
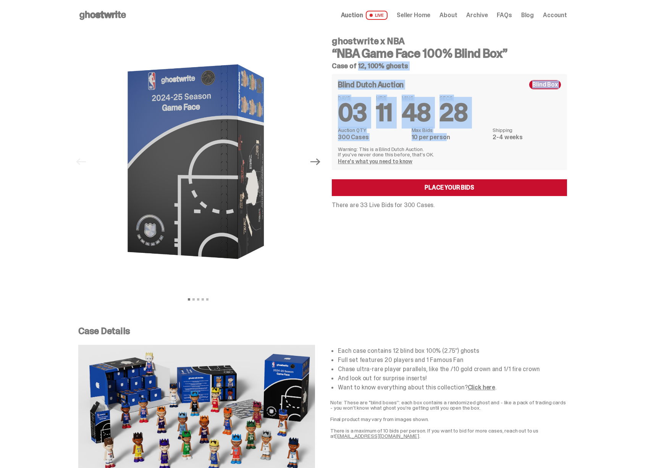
drag, startPoint x: 383, startPoint y: 103, endPoint x: 457, endPoint y: 141, distance: 82.5
click at [454, 141] on div "ghostwrite x NBA “NBA Game Face 100% Blind Box” Case of 12, 100% ghosts Blind D…" at bounding box center [445, 162] width 244 height 263
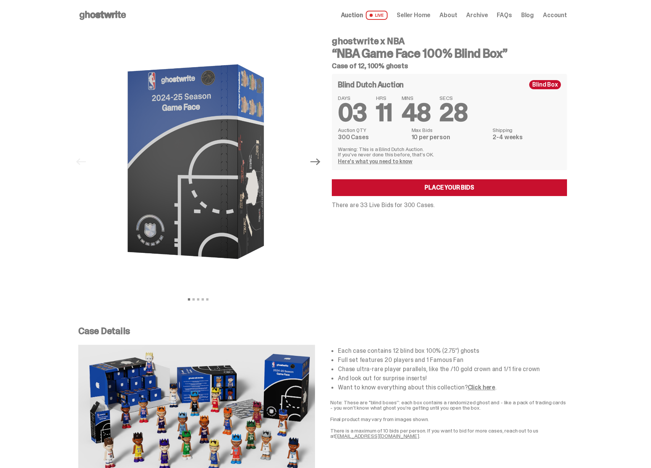
click at [457, 141] on div "DAYS 03 HRS 11 MINS 48 SECS 28 Auction QTY 300 Cases Max Bids 10 per person Shi…" at bounding box center [449, 129] width 223 height 69
click at [362, 205] on p "There are 33 Live Bids for 300 Cases." at bounding box center [449, 205] width 235 height 6
click at [373, 206] on p "There are 33 Live Bids for 300 Cases." at bounding box center [449, 205] width 235 height 6
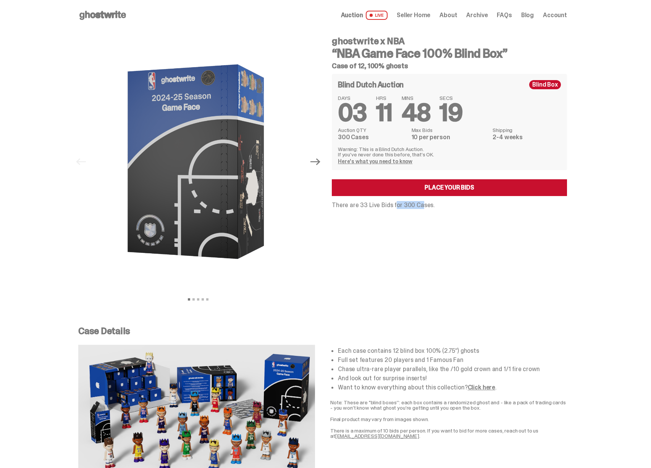
drag, startPoint x: 390, startPoint y: 207, endPoint x: 413, endPoint y: 206, distance: 23.3
click at [413, 206] on p "There are 33 Live Bids for 300 Cases." at bounding box center [449, 205] width 235 height 6
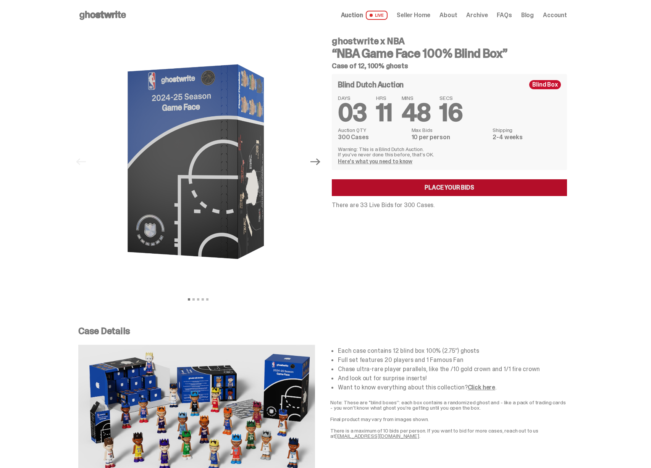
click at [407, 187] on link "Place your Bids" at bounding box center [449, 187] width 235 height 17
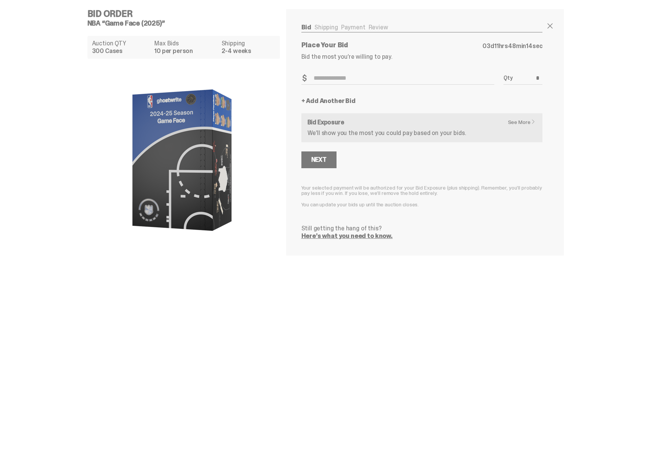
click at [355, 133] on p "We’ll show you the most you could pay based on your bids." at bounding box center [421, 133] width 229 height 6
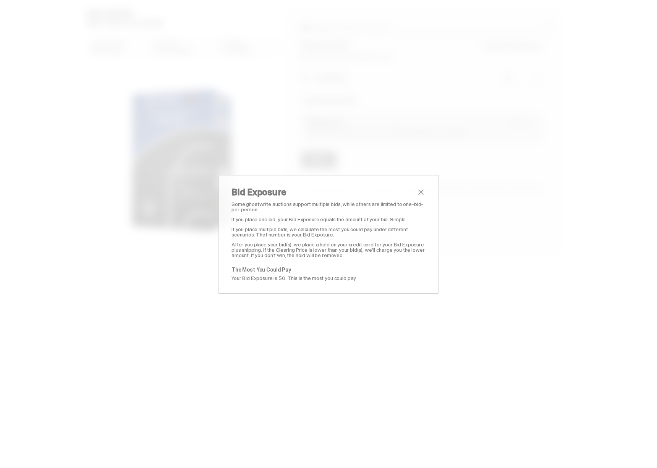
click at [402, 142] on div "Bid Exposure Some ghostwrite auctions support multiple bids, while others are l…" at bounding box center [328, 234] width 657 height 468
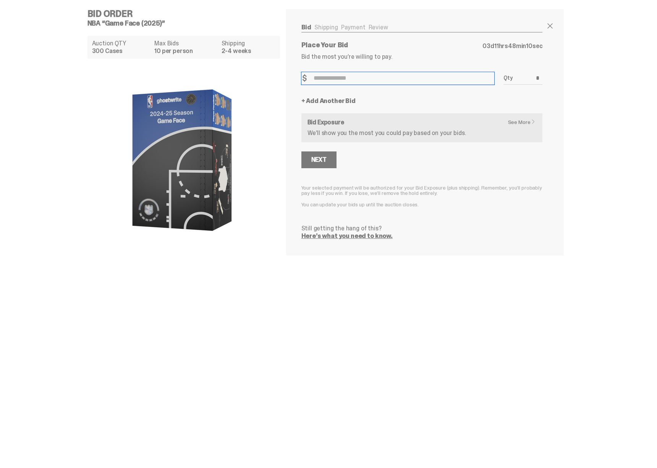
click at [366, 82] on input "Bid Amount" at bounding box center [397, 78] width 193 height 13
click at [479, 101] on div "+ Add Another Bid" at bounding box center [421, 101] width 241 height 6
click at [347, 81] on input "Bid Amount" at bounding box center [397, 78] width 193 height 13
type input "***"
click at [329, 164] on button "Next" at bounding box center [318, 160] width 35 height 17
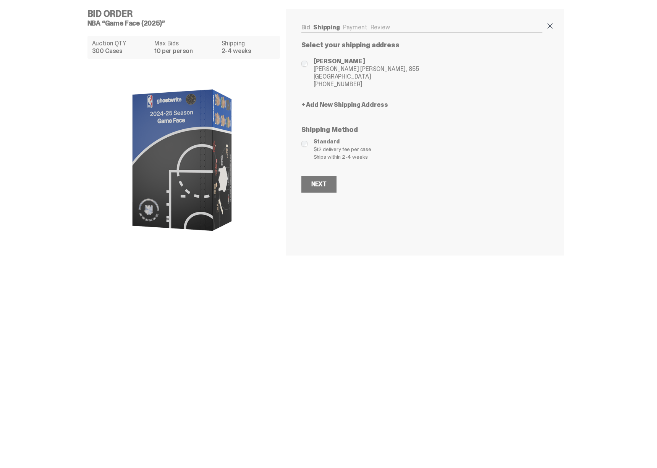
click at [547, 27] on span at bounding box center [549, 25] width 9 height 9
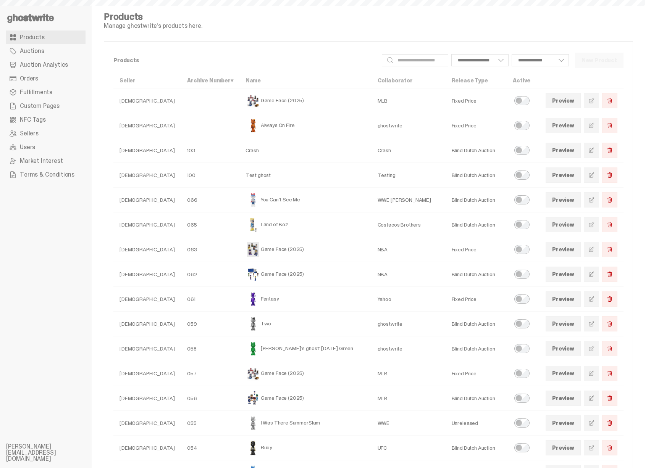
click at [34, 63] on span "Auction Analytics" at bounding box center [44, 65] width 48 height 6
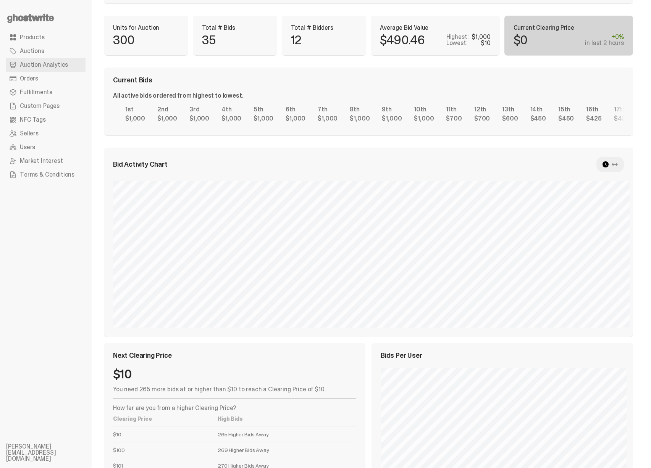
scroll to position [64, 0]
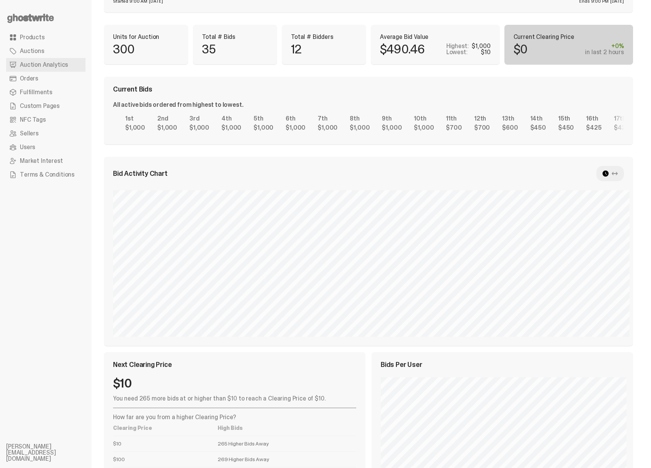
click at [618, 176] on icon at bounding box center [615, 174] width 6 height 6
click at [618, 174] on icon at bounding box center [615, 174] width 6 height 6
click at [609, 173] on use at bounding box center [605, 174] width 6 height 6
click at [618, 176] on icon at bounding box center [615, 174] width 6 height 6
click at [609, 175] on use at bounding box center [605, 174] width 6 height 6
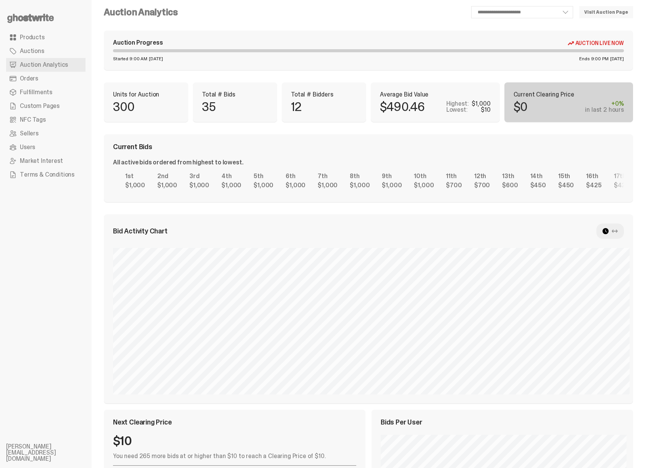
scroll to position [0, 0]
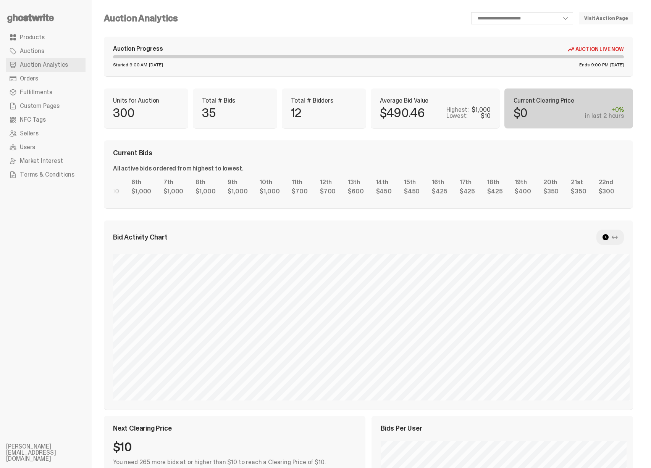
click at [219, 199] on div "1st $1,000 2nd $1,000 3rd $1,000 4th $1,000 5th $1,000 6th $1,000 7th $1,000 8t…" at bounding box center [368, 187] width 511 height 24
click at [115, 175] on div "1st $1,000 2nd $1,000 3rd $1,000 4th $1,000 5th $1,000 6th $1,000 7th $1,000 8t…" at bounding box center [368, 187] width 511 height 24
click at [378, 195] on div "1st $1,000 2nd $1,000 3rd $1,000 4th $1,000 5th $1,000 6th $1,000 7th $1,000 8t…" at bounding box center [368, 187] width 511 height 24
click at [624, 190] on div "1st $1,000 2nd $1,000 3rd $1,000 4th $1,000 5th $1,000 6th $1,000 7th $1,000 8t…" at bounding box center [368, 187] width 511 height 24
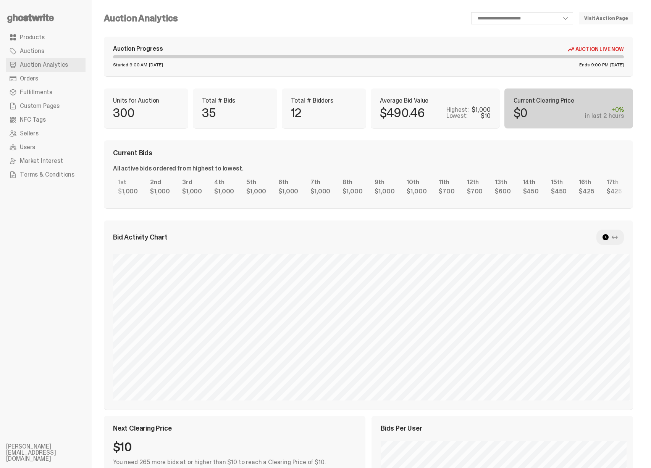
scroll to position [0, 0]
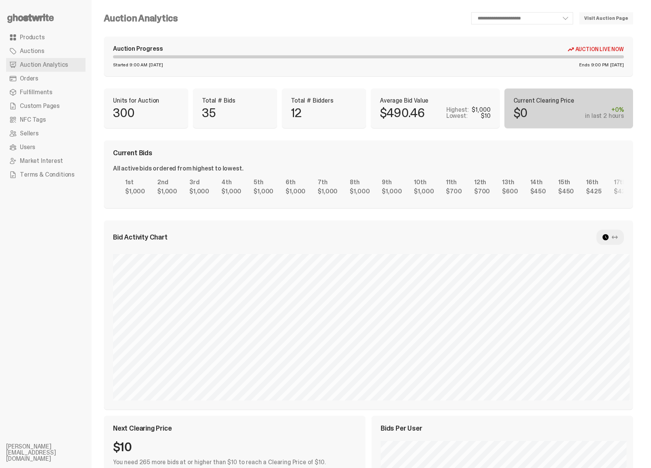
click at [405, 191] on div "1st $1,000 2nd $1,000 3rd $1,000 4th $1,000 5th $1,000 6th $1,000 7th $1,000 8t…" at bounding box center [368, 187] width 511 height 24
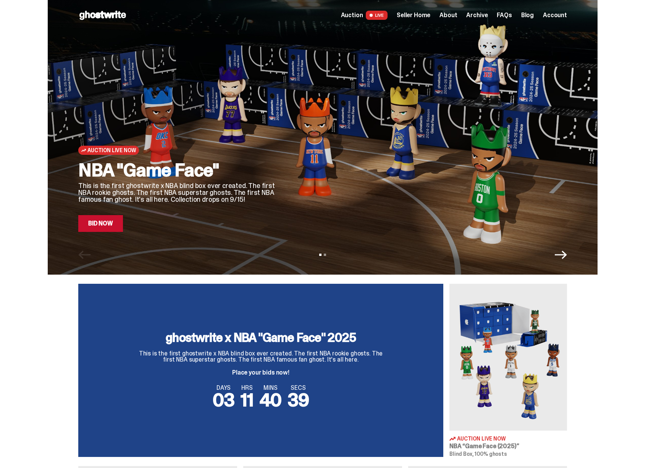
click at [244, 332] on h3 "ghostwrite x NBA "Game Face" 2025" at bounding box center [261, 338] width 244 height 12
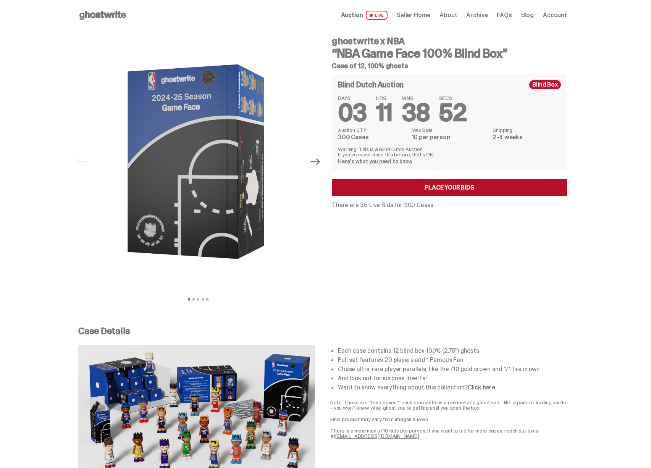
click at [394, 188] on link "Place your Bids" at bounding box center [449, 187] width 235 height 17
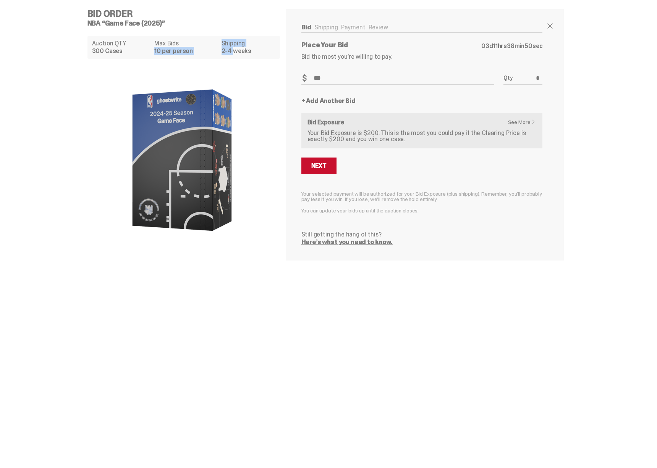
drag, startPoint x: 194, startPoint y: 46, endPoint x: 234, endPoint y: 54, distance: 41.0
click at [234, 54] on div "Auction QTY 300 Cases Max Bids 10 per person Shipping 2-4 weeks" at bounding box center [183, 47] width 192 height 23
click at [234, 54] on dd "2-4 weeks" at bounding box center [248, 51] width 54 height 6
click at [200, 142] on img at bounding box center [183, 160] width 153 height 191
click at [552, 27] on span at bounding box center [549, 25] width 9 height 9
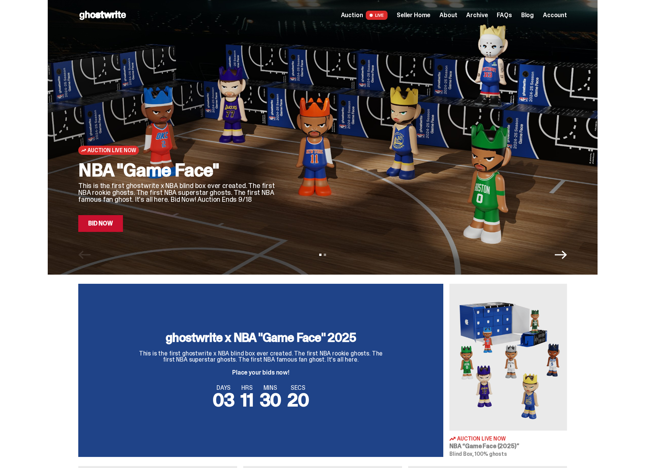
click at [424, 15] on span "Seller Home" at bounding box center [414, 15] width 34 height 6
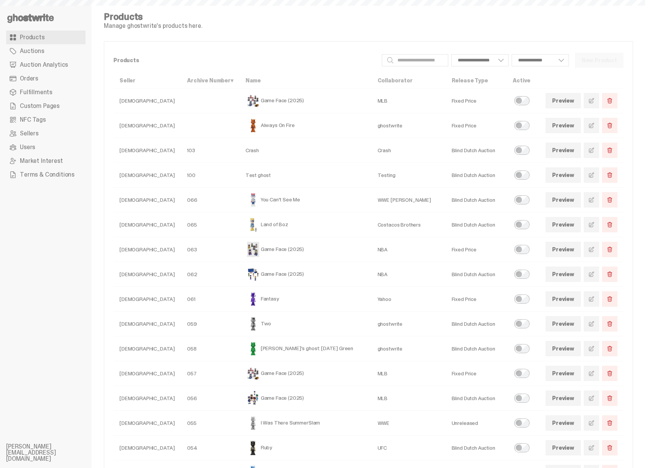
select select
click at [57, 62] on span "Auction Analytics" at bounding box center [44, 65] width 48 height 6
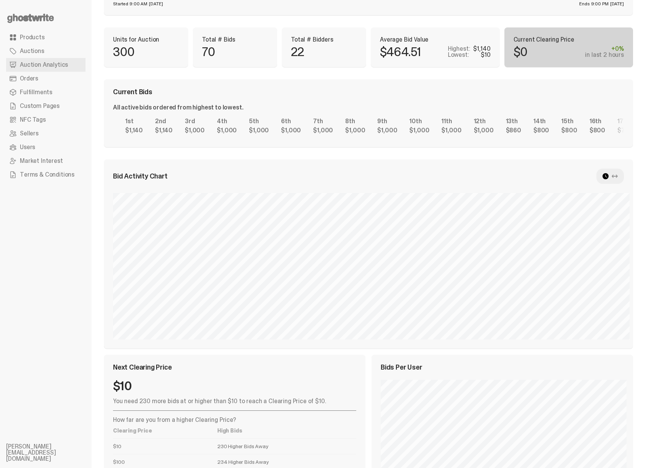
scroll to position [18, 0]
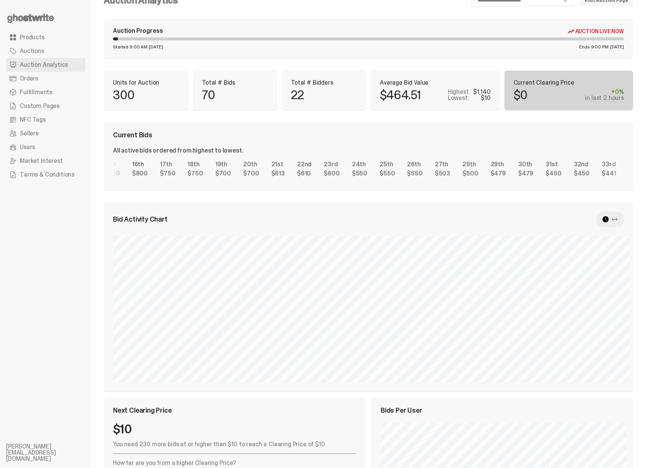
click at [113, 181] on div "1st $1,140 2nd $1,140 3rd $1,000 4th $1,000 5th $1,000 6th $1,000 7th $1,000 8t…" at bounding box center [368, 169] width 511 height 24
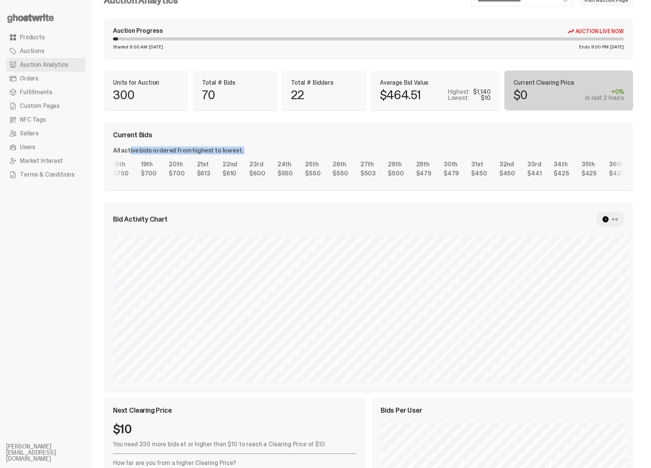
drag, startPoint x: 509, startPoint y: 149, endPoint x: 447, endPoint y: 166, distance: 64.3
click at [363, 160] on div "All active bids ordered from highest to lowest. 1st $1,140 2nd $1,140 3rd $1,00…" at bounding box center [368, 165] width 511 height 34
click at [124, 158] on div "1st $1,140 2nd $1,140 3rd $1,000 4th $1,000 5th $1,000 6th $1,000 7th $1,000 8t…" at bounding box center [368, 169] width 511 height 24
click at [188, 168] on div "1st $1,140 2nd $1,140 3rd $1,000 4th $1,000 5th $1,000 6th $1,000 7th $1,000 8t…" at bounding box center [368, 169] width 511 height 24
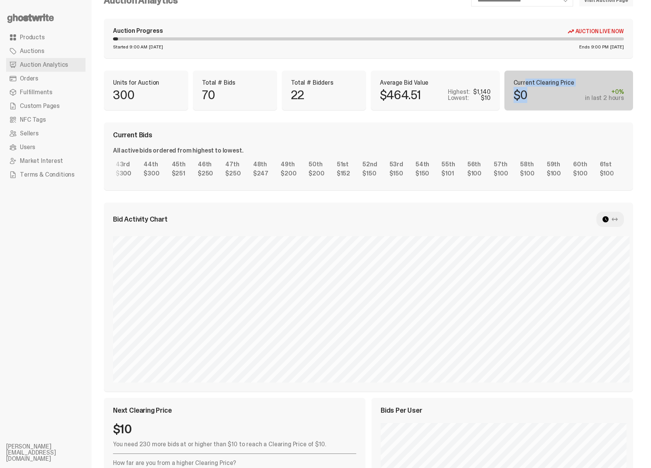
drag, startPoint x: 529, startPoint y: 84, endPoint x: 527, endPoint y: 95, distance: 11.9
click at [528, 92] on div "Current Clearing Price $0 +0% in last 2 hours" at bounding box center [569, 90] width 111 height 21
click at [527, 95] on p "$0" at bounding box center [521, 95] width 14 height 12
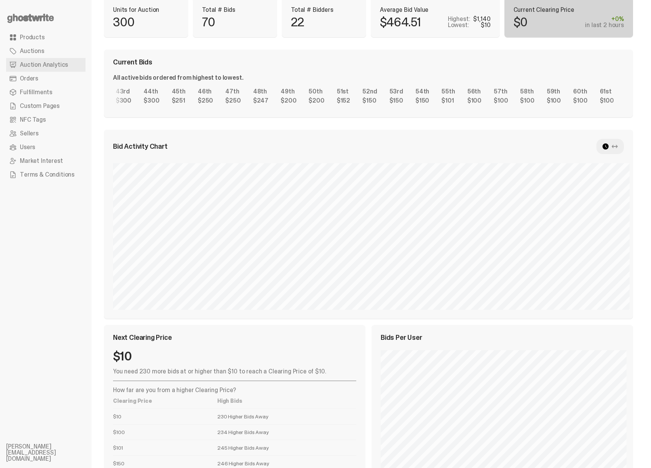
scroll to position [0, 0]
